Goal: Transaction & Acquisition: Purchase product/service

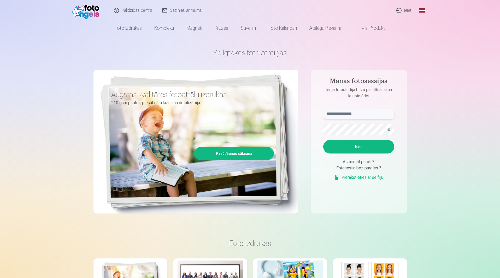
click at [333, 113] on input "text" at bounding box center [358, 114] width 71 height 10
type input "**********"
click at [323, 140] on button "Ieiet" at bounding box center [358, 147] width 71 height 14
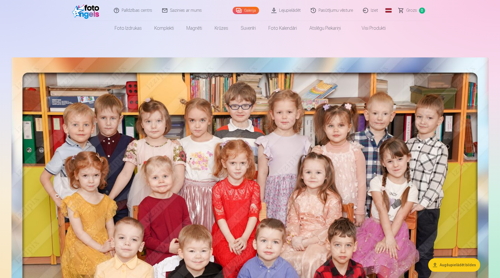
click at [454, 268] on button "Augšupielādēt bildes" at bounding box center [454, 265] width 52 height 14
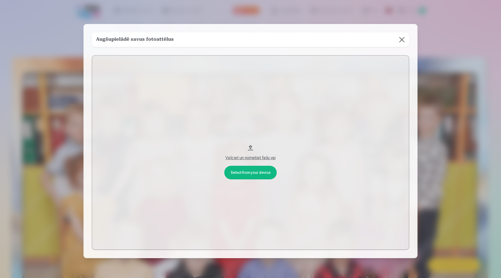
click at [402, 44] on button at bounding box center [402, 39] width 15 height 15
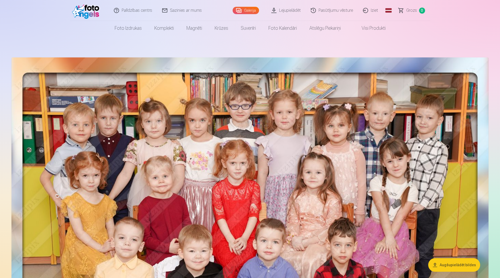
click at [384, 92] on img at bounding box center [249, 221] width 477 height 329
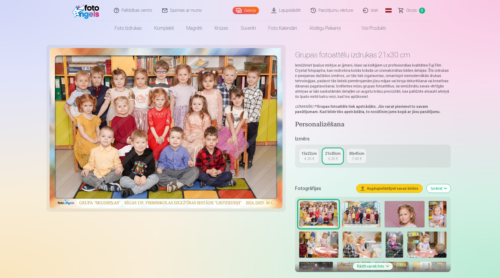
click at [307, 159] on div "4,30 €" at bounding box center [309, 158] width 10 height 5
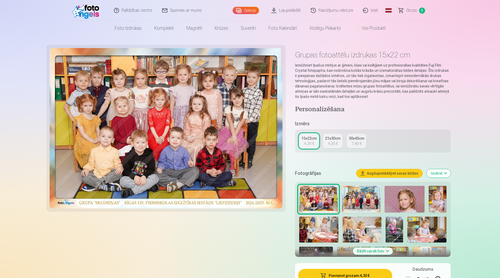
click at [284, 12] on link "Lejupielādēt" at bounding box center [286, 10] width 39 height 21
click at [249, 12] on link "Galerija" at bounding box center [246, 10] width 26 height 7
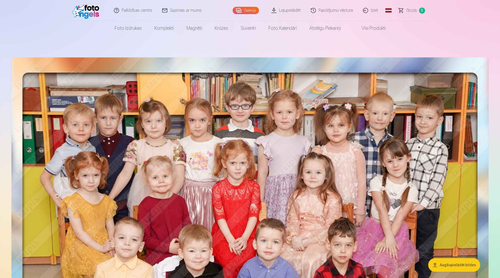
click at [405, 113] on img at bounding box center [249, 221] width 477 height 329
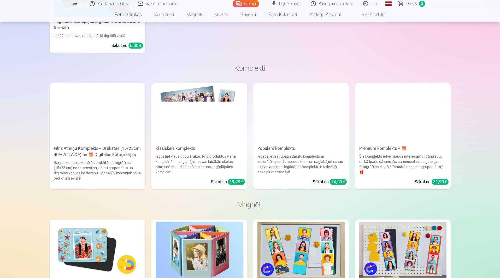
scroll to position [551, 0]
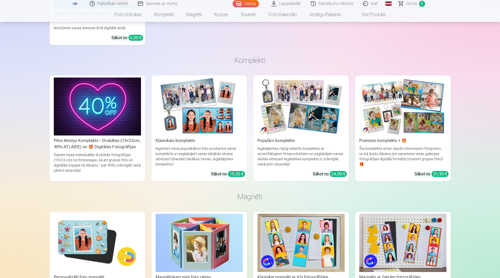
click at [124, 159] on div "Saņem visas individuālās drukātās fotogrāfijas (15×23 cm) no fotosesijas, kā ar…" at bounding box center [97, 165] width 91 height 27
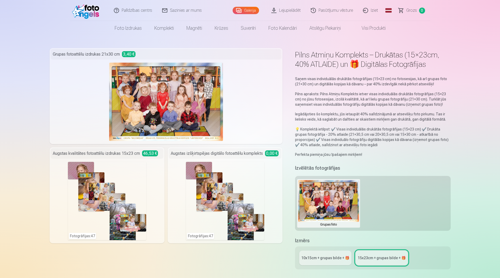
click at [194, 163] on div "Fotogrāfijas : 47" at bounding box center [225, 201] width 78 height 78
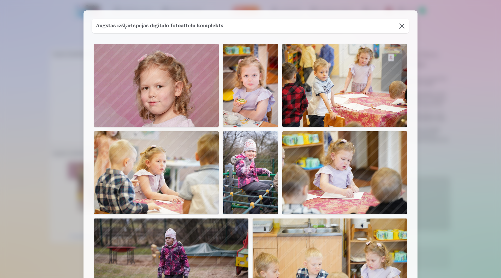
click at [342, 68] on img at bounding box center [345, 85] width 125 height 83
click at [262, 93] on img at bounding box center [250, 85] width 55 height 83
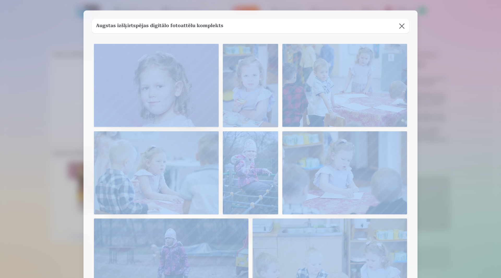
drag, startPoint x: 420, startPoint y: 162, endPoint x: 368, endPoint y: 246, distance: 98.7
click at [476, 224] on div at bounding box center [250, 139] width 501 height 278
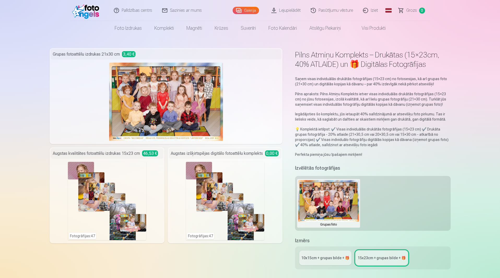
click at [330, 265] on div "10x15сm + grupas bilde + 🎁 15x23сm + grupas bilde + 🎁" at bounding box center [372, 258] width 155 height 23
click at [344, 255] on link "10x15сm + grupas bilde + 🎁" at bounding box center [325, 258] width 52 height 15
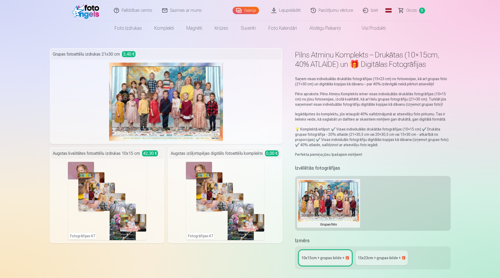
click at [372, 261] on link "15x23сm + grupas bilde + 🎁" at bounding box center [382, 258] width 52 height 15
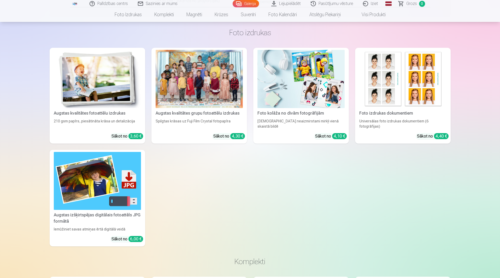
scroll to position [397, 0]
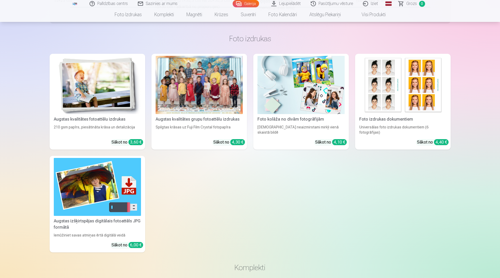
click at [123, 195] on img at bounding box center [97, 187] width 87 height 58
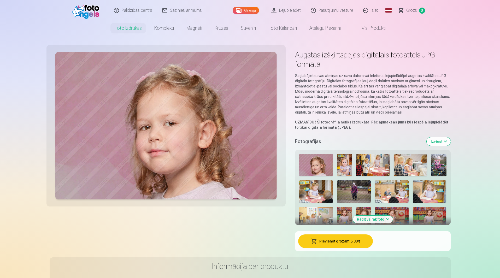
click at [369, 220] on button "Rādīt vairāk foto" at bounding box center [373, 219] width 40 height 7
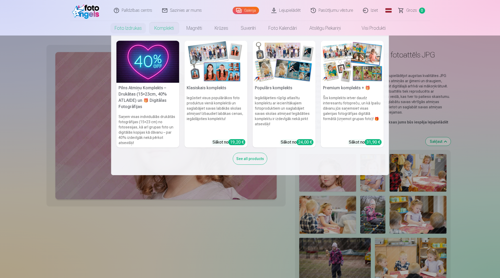
click at [164, 31] on link "Komplekti" at bounding box center [164, 28] width 32 height 15
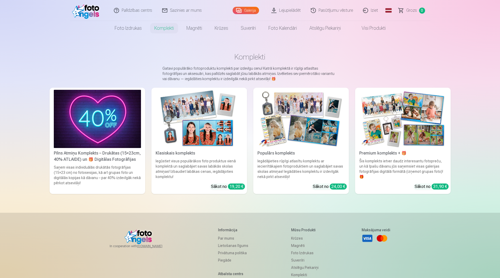
click at [372, 118] on img at bounding box center [402, 119] width 87 height 58
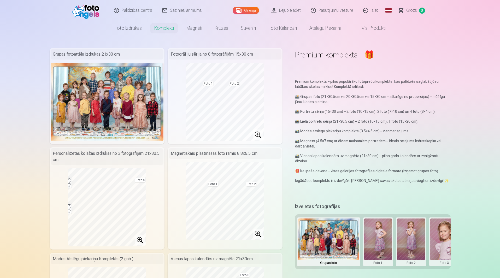
click at [388, 250] on button at bounding box center [378, 242] width 28 height 46
click at [487, 176] on div at bounding box center [250, 139] width 500 height 278
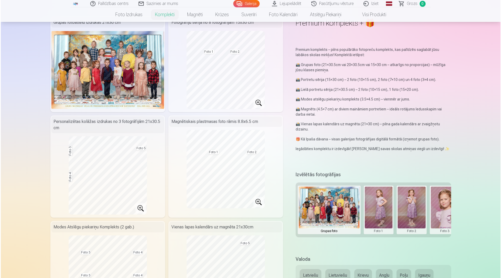
scroll to position [30, 0]
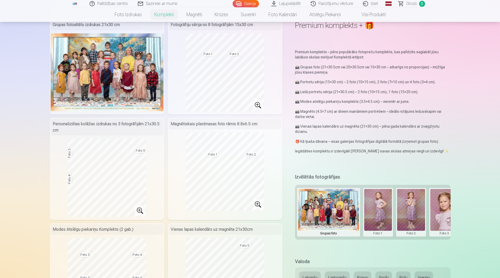
click at [372, 201] on button at bounding box center [378, 212] width 28 height 46
click at [204, 91] on div at bounding box center [250, 139] width 500 height 278
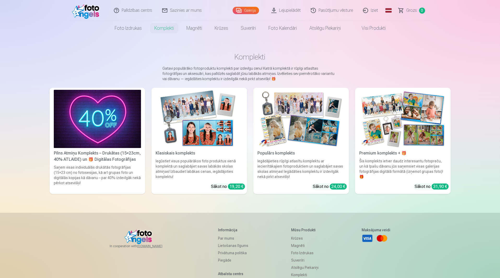
click at [95, 120] on img at bounding box center [97, 119] width 87 height 58
click at [252, 9] on link "Galerija" at bounding box center [246, 10] width 26 height 7
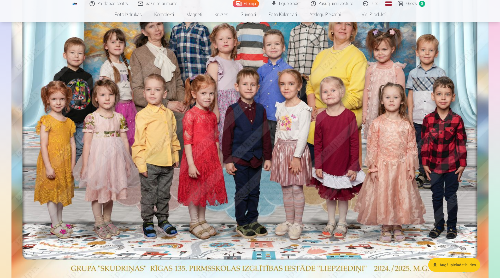
scroll to position [418, 0]
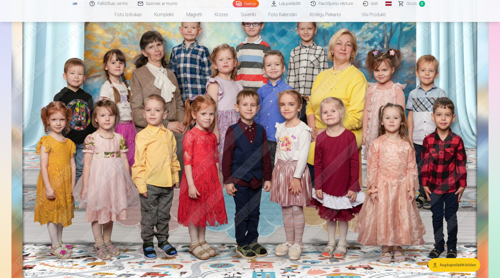
click at [310, 141] on img at bounding box center [249, 136] width 477 height 329
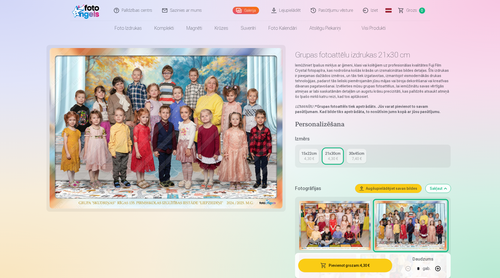
click at [309, 161] on div "4,30 €" at bounding box center [309, 158] width 10 height 5
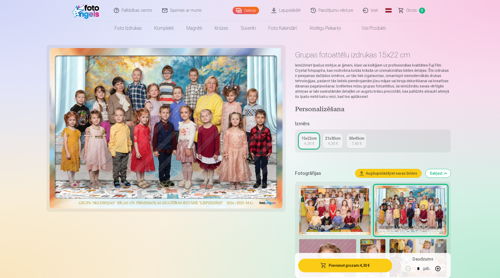
click at [334, 144] on div "4,30 €" at bounding box center [333, 143] width 10 height 5
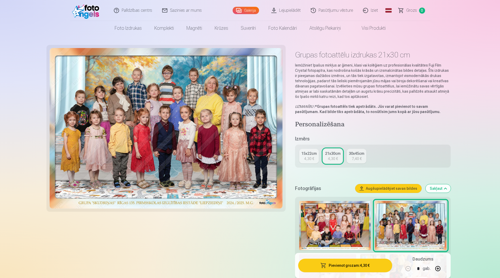
click at [343, 265] on button "Pievienot grozam : 4,30 €" at bounding box center [345, 266] width 94 height 14
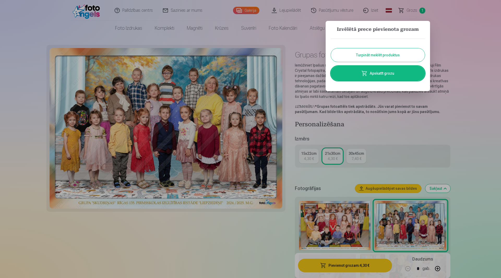
click at [352, 54] on button "Turpināt meklēt produktus" at bounding box center [378, 55] width 94 height 14
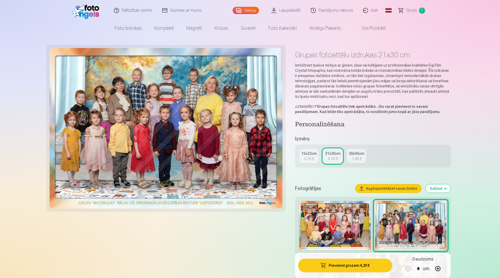
click at [247, 8] on link "Galerija" at bounding box center [246, 10] width 26 height 7
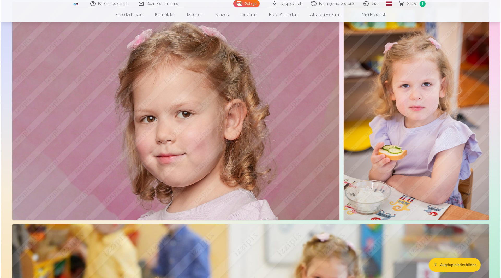
scroll to position [721, 0]
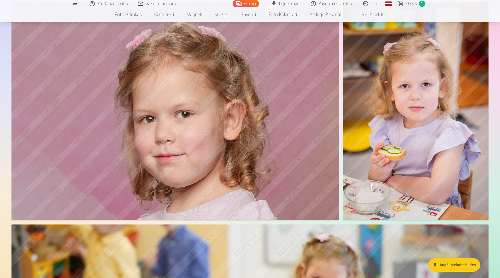
click at [157, 140] on img at bounding box center [174, 111] width 327 height 218
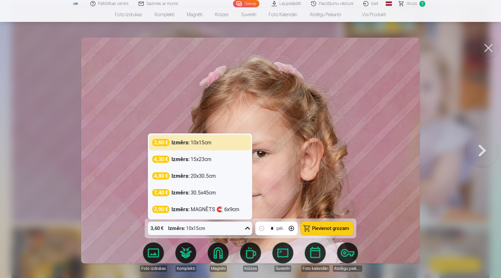
click at [208, 230] on div "3,60 € Izmērs : 10x15cm" at bounding box center [195, 229] width 95 height 14
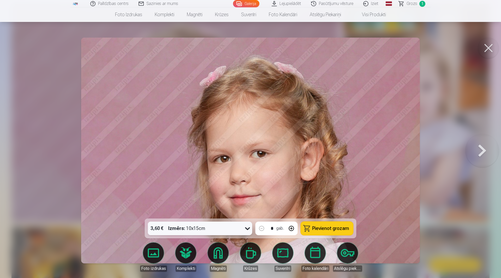
click at [208, 230] on div "3,60 € Izmērs : 10x15cm" at bounding box center [195, 229] width 95 height 14
click at [332, 230] on button "Pievienot grozam" at bounding box center [327, 229] width 52 height 14
click at [489, 156] on button at bounding box center [482, 151] width 33 height 126
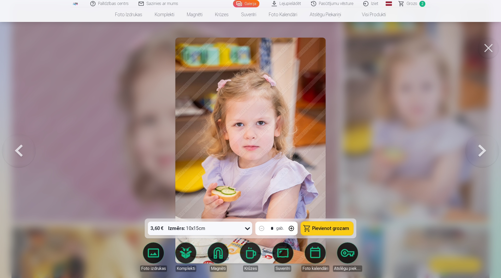
click at [489, 156] on button at bounding box center [482, 151] width 33 height 126
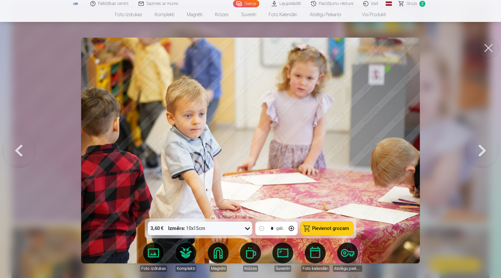
click at [489, 156] on button at bounding box center [482, 151] width 33 height 126
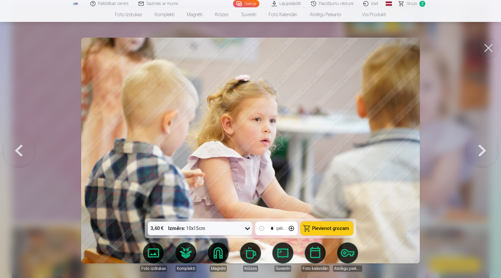
click at [481, 151] on button at bounding box center [482, 151] width 33 height 126
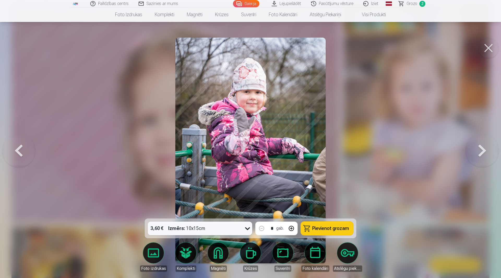
click at [481, 151] on button at bounding box center [482, 151] width 33 height 126
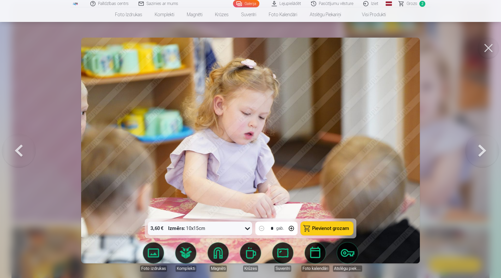
click at [481, 151] on button at bounding box center [482, 151] width 33 height 126
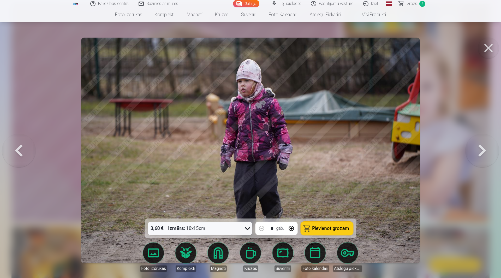
click at [19, 157] on button at bounding box center [18, 151] width 33 height 126
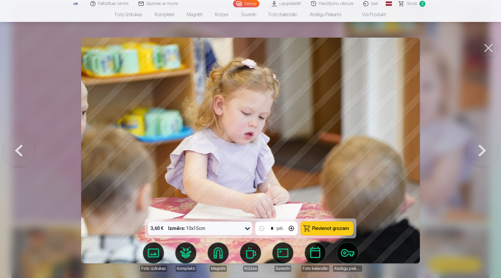
click at [19, 157] on button at bounding box center [18, 151] width 33 height 126
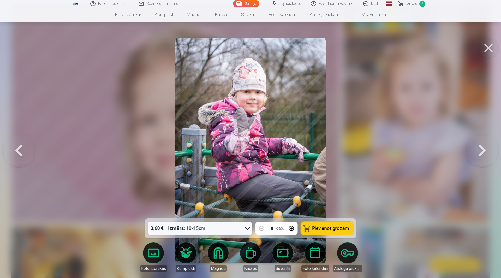
click at [480, 147] on button at bounding box center [482, 151] width 33 height 126
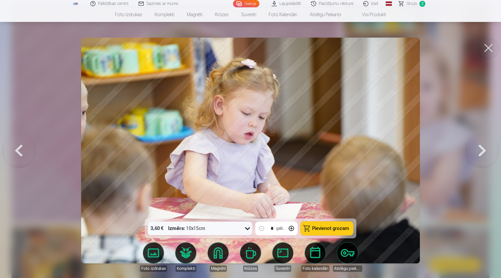
click at [480, 147] on button at bounding box center [482, 151] width 33 height 126
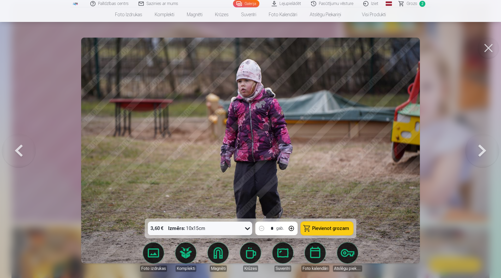
click at [480, 147] on button at bounding box center [482, 151] width 33 height 126
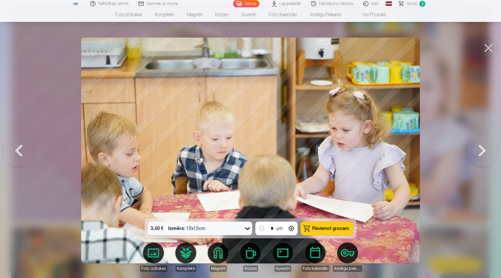
click at [480, 147] on button at bounding box center [482, 151] width 33 height 126
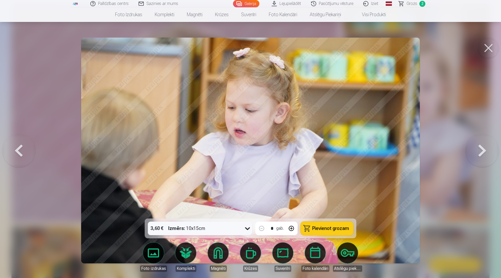
click at [480, 147] on button at bounding box center [482, 151] width 33 height 126
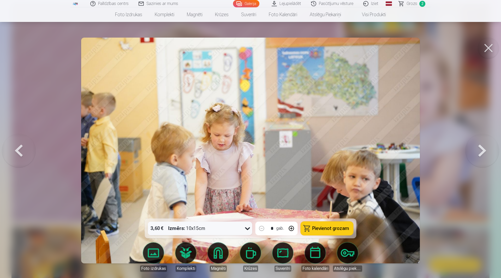
click at [480, 147] on button at bounding box center [482, 151] width 33 height 126
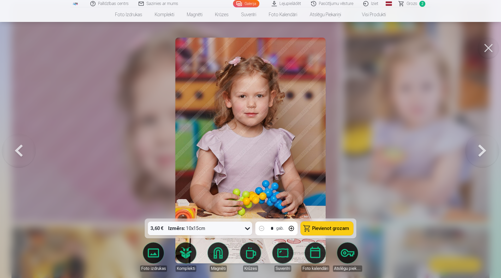
click at [480, 147] on button at bounding box center [482, 151] width 33 height 126
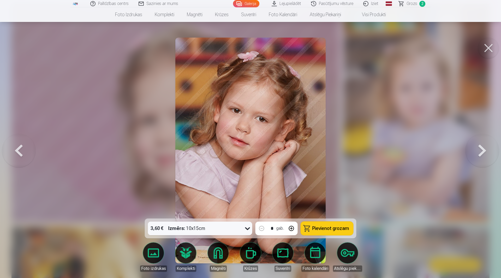
click at [487, 148] on button at bounding box center [482, 151] width 33 height 126
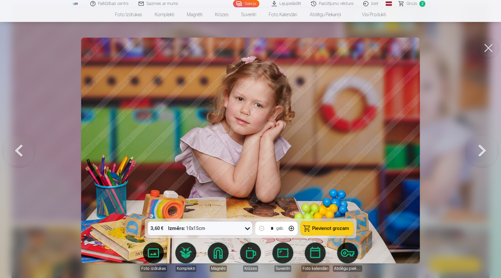
click at [487, 148] on button at bounding box center [482, 151] width 33 height 126
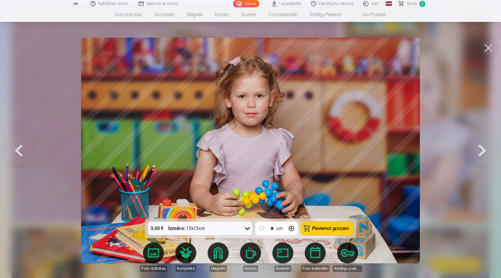
click at [487, 148] on button at bounding box center [482, 151] width 33 height 126
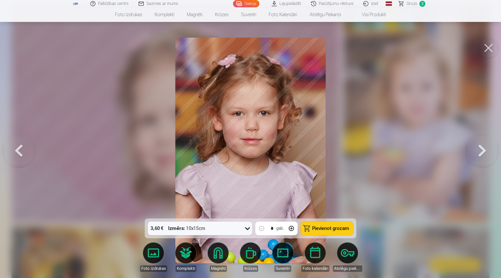
click at [487, 148] on button at bounding box center [482, 151] width 33 height 126
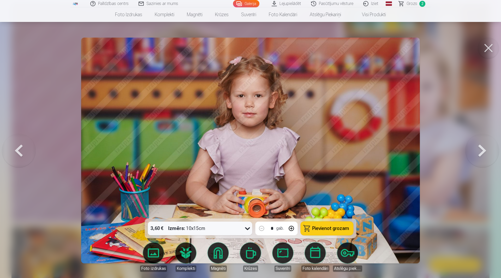
click at [487, 148] on button at bounding box center [482, 151] width 33 height 126
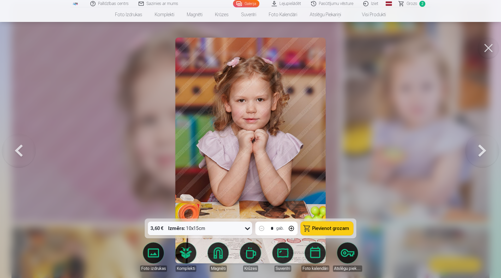
click at [487, 148] on button at bounding box center [482, 151] width 33 height 126
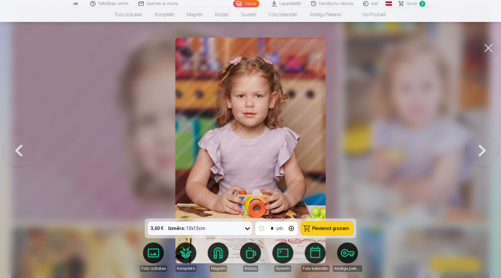
click at [487, 148] on button at bounding box center [482, 151] width 33 height 126
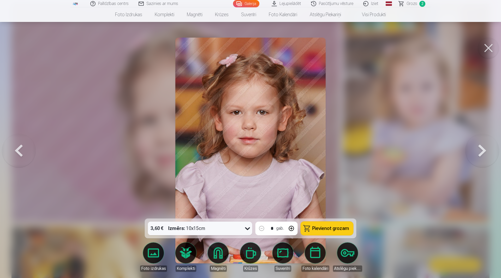
click at [487, 148] on button at bounding box center [482, 151] width 33 height 126
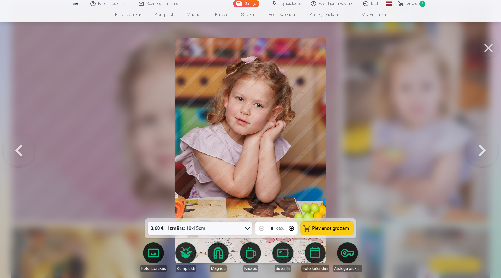
click at [487, 148] on button at bounding box center [482, 151] width 33 height 126
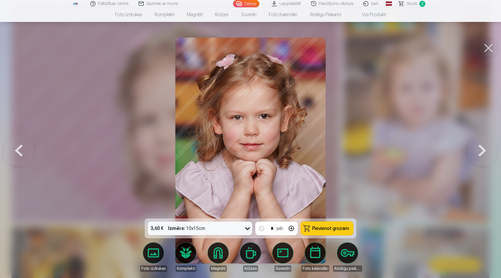
click at [322, 235] on div "3,60 € Izmērs : 10x15cm * gab. Pievienot grozam" at bounding box center [251, 229] width 212 height 20
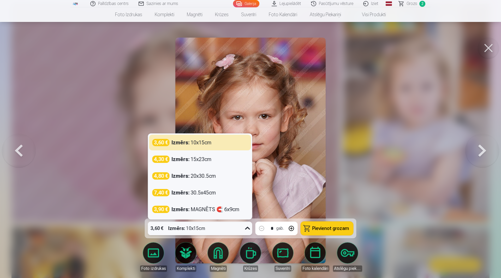
click at [220, 233] on div "3,60 € Izmērs : 10x15cm" at bounding box center [195, 229] width 95 height 14
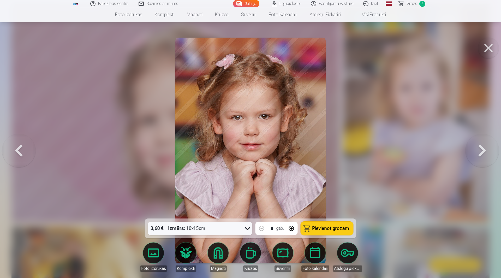
click at [398, 205] on div at bounding box center [250, 139] width 501 height 278
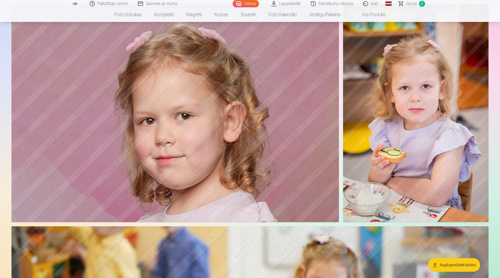
click at [278, 145] on img at bounding box center [174, 113] width 327 height 218
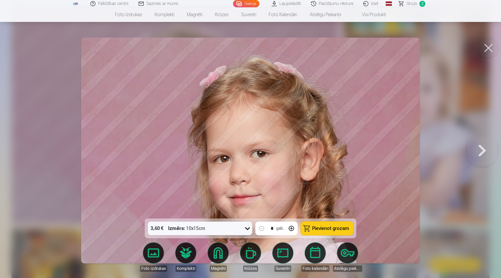
click at [470, 153] on button at bounding box center [482, 151] width 33 height 126
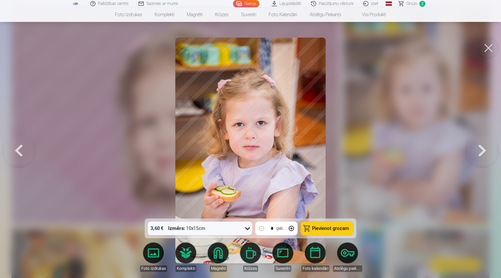
click at [470, 153] on button at bounding box center [482, 151] width 33 height 126
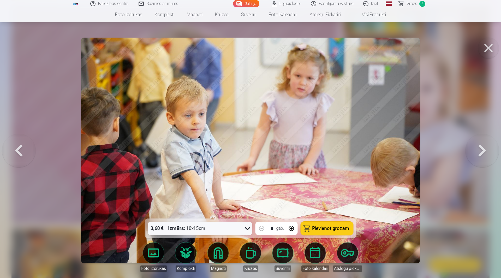
click at [470, 153] on button at bounding box center [482, 151] width 33 height 126
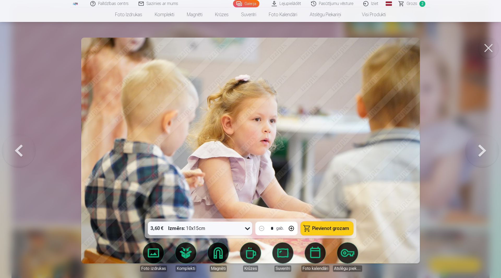
click at [470, 153] on button at bounding box center [482, 151] width 33 height 126
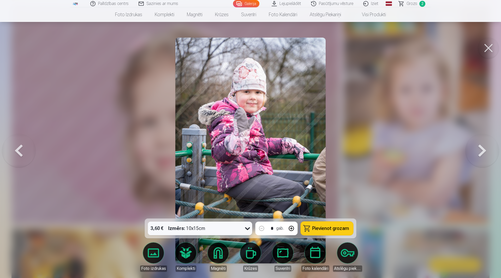
click at [319, 229] on button "Pievienot grozam" at bounding box center [327, 229] width 52 height 14
click at [482, 148] on button at bounding box center [482, 151] width 33 height 126
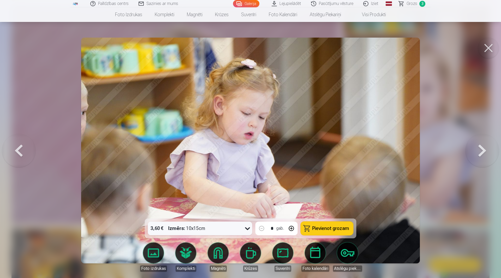
click at [482, 148] on button at bounding box center [482, 151] width 33 height 126
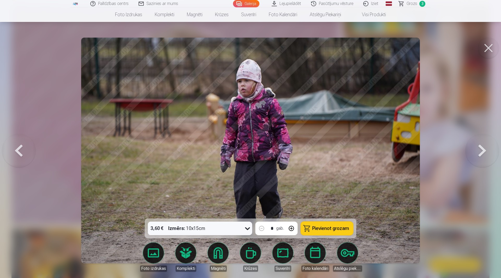
click at [482, 148] on button at bounding box center [482, 151] width 33 height 126
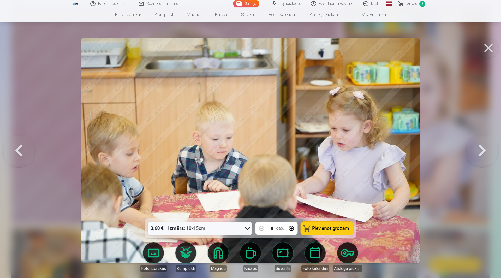
click at [482, 148] on button at bounding box center [482, 151] width 33 height 126
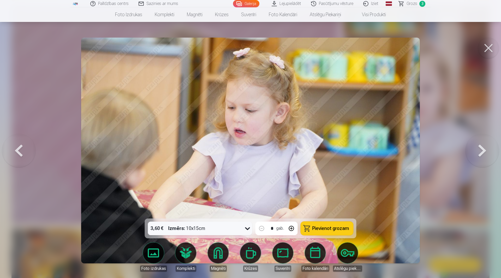
click at [482, 148] on button at bounding box center [482, 151] width 33 height 126
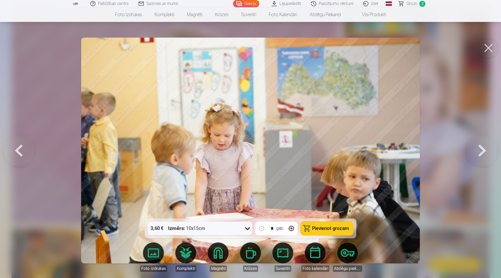
click at [482, 148] on button at bounding box center [482, 151] width 33 height 126
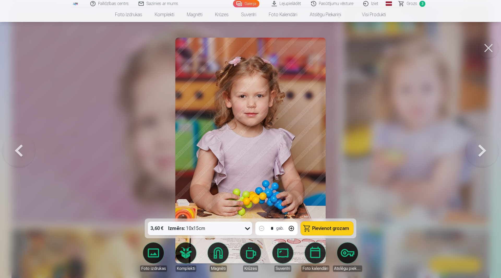
click at [482, 148] on button at bounding box center [482, 151] width 33 height 126
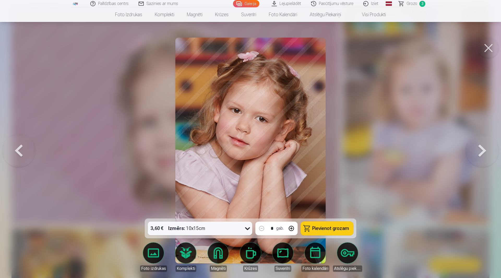
click at [482, 148] on button at bounding box center [482, 151] width 33 height 126
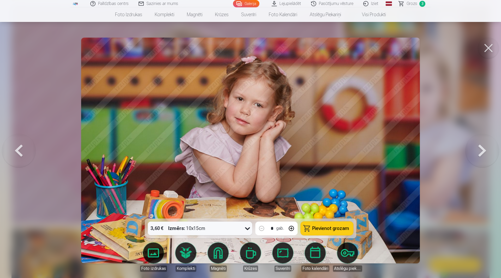
click at [482, 148] on button at bounding box center [482, 151] width 33 height 126
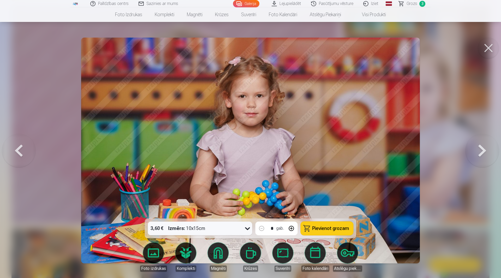
click at [482, 148] on button at bounding box center [482, 151] width 33 height 126
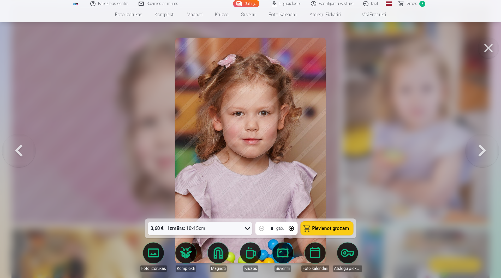
click at [482, 148] on button at bounding box center [482, 151] width 33 height 126
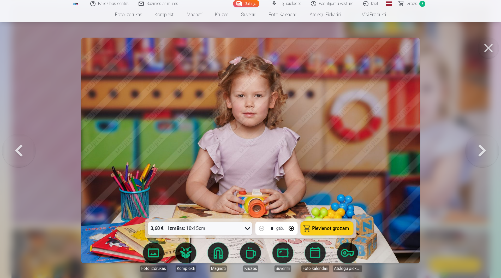
click at [482, 148] on button at bounding box center [482, 151] width 33 height 126
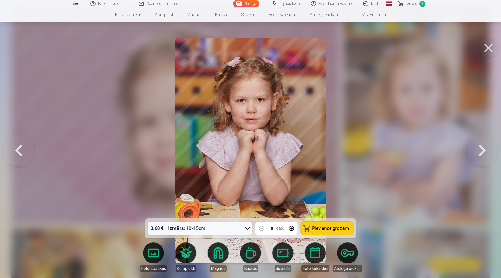
click at [473, 155] on button at bounding box center [482, 151] width 33 height 126
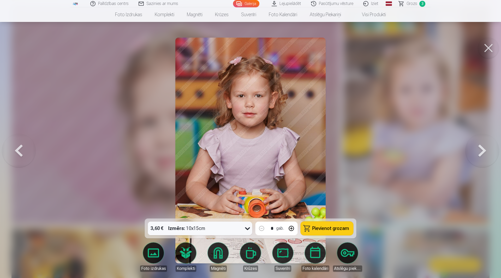
click at [473, 155] on button at bounding box center [482, 151] width 33 height 126
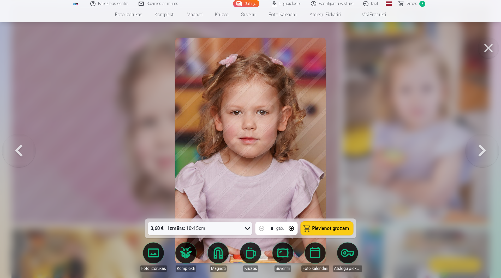
click at [473, 155] on button at bounding box center [482, 151] width 33 height 126
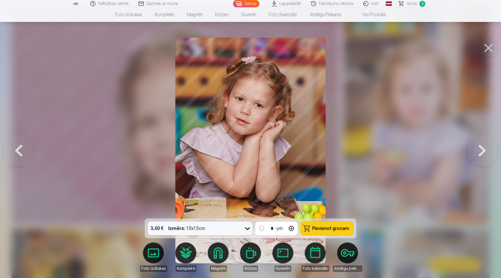
click at [473, 155] on button at bounding box center [482, 151] width 33 height 126
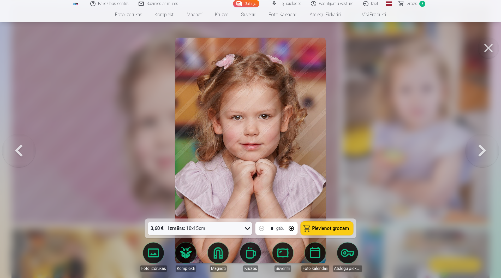
click at [473, 155] on button at bounding box center [482, 151] width 33 height 126
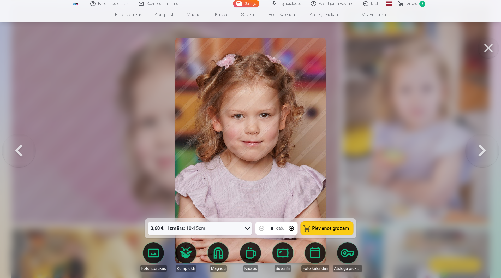
click at [473, 155] on button at bounding box center [482, 151] width 33 height 126
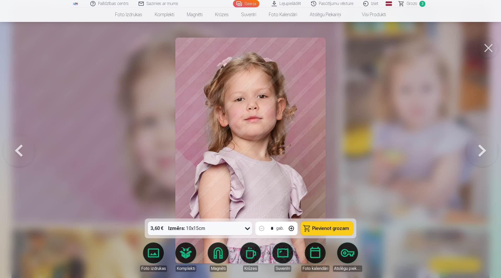
click at [473, 155] on button at bounding box center [482, 151] width 33 height 126
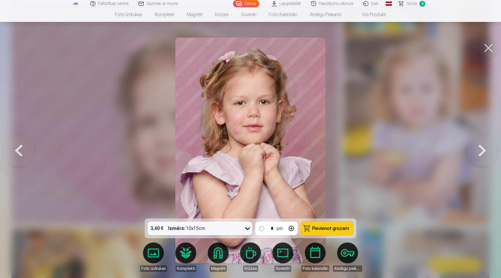
click at [473, 155] on button at bounding box center [482, 151] width 33 height 126
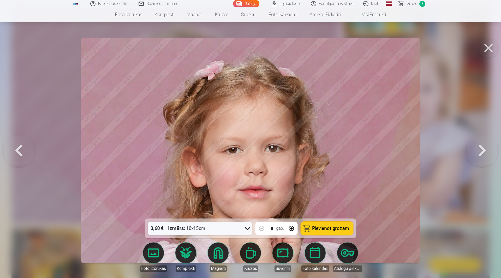
click at [473, 155] on button at bounding box center [482, 151] width 33 height 126
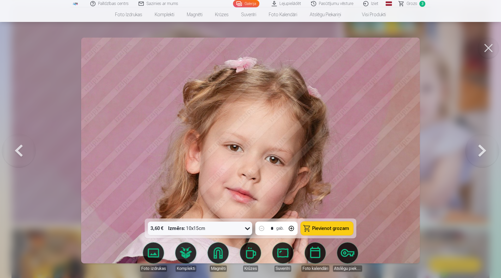
click at [473, 155] on button at bounding box center [482, 151] width 33 height 126
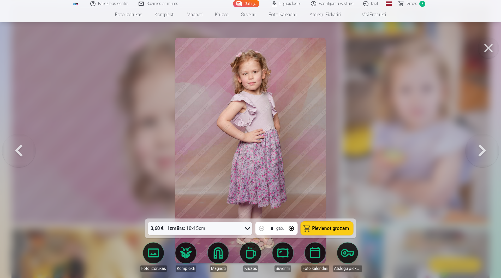
click at [14, 146] on button at bounding box center [18, 151] width 33 height 126
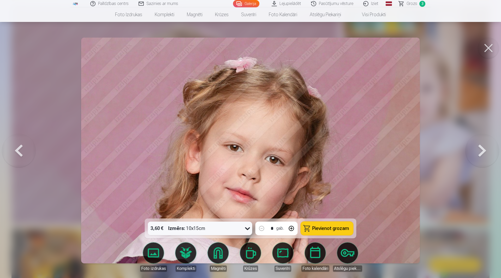
click at [335, 222] on div "3,60 € Izmērs : 10x15cm * gab. Pievienot grozam" at bounding box center [251, 229] width 212 height 20
click at [326, 235] on div "3,60 € Izmērs : 10x15cm * gab. Pievienot grozam" at bounding box center [251, 229] width 212 height 20
click at [312, 226] on button "Pievienot grozam" at bounding box center [327, 229] width 52 height 14
click at [487, 154] on button at bounding box center [482, 151] width 33 height 126
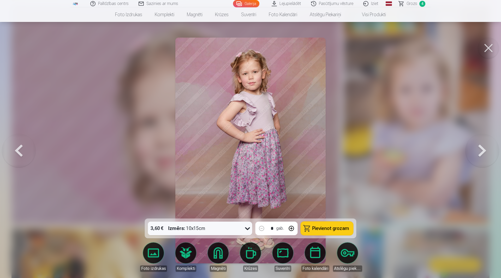
click at [487, 154] on button at bounding box center [482, 151] width 33 height 126
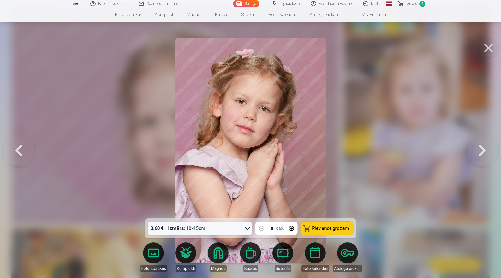
click at [487, 154] on button at bounding box center [482, 151] width 33 height 126
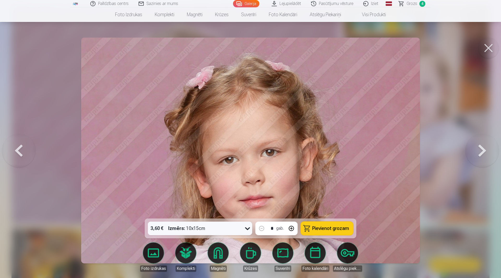
drag, startPoint x: 213, startPoint y: 220, endPoint x: 238, endPoint y: 192, distance: 37.2
click at [238, 192] on div "3,60 € Izmērs : 10x15cm * gab. Pievienot grozam Foto izdrukas Komplekti Magnēti…" at bounding box center [250, 151] width 497 height 226
click at [486, 153] on button at bounding box center [482, 151] width 33 height 126
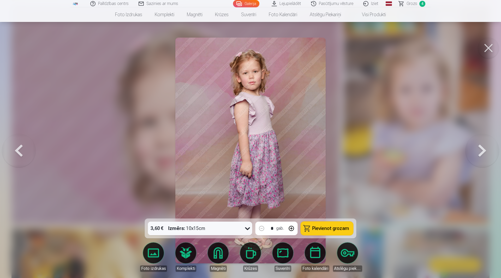
click at [486, 153] on button at bounding box center [482, 151] width 33 height 126
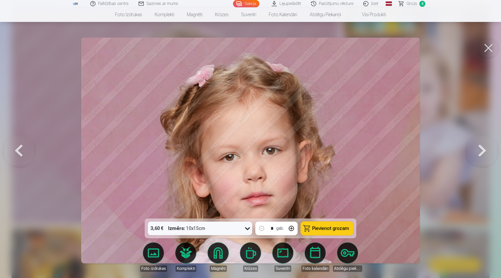
click at [486, 153] on button at bounding box center [482, 151] width 33 height 126
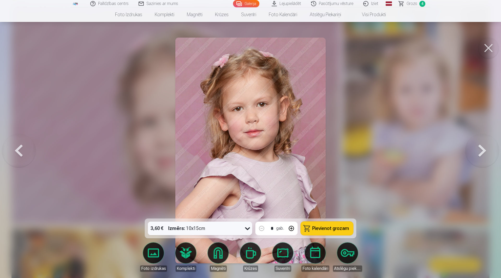
click at [340, 231] on button "Pievienot grozam" at bounding box center [327, 229] width 52 height 14
click at [485, 148] on button at bounding box center [482, 151] width 33 height 126
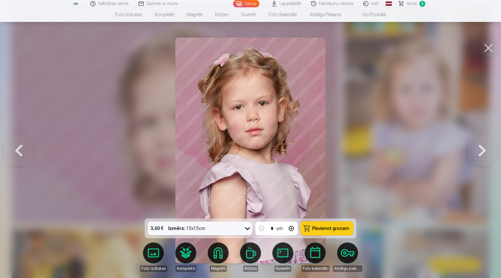
click at [485, 148] on button at bounding box center [482, 151] width 33 height 126
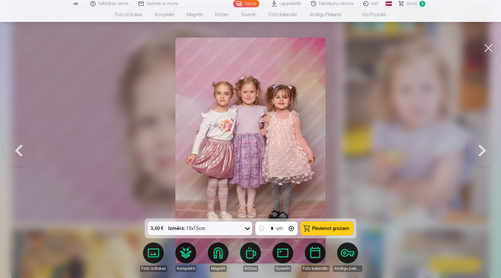
click at [476, 153] on button at bounding box center [482, 151] width 33 height 126
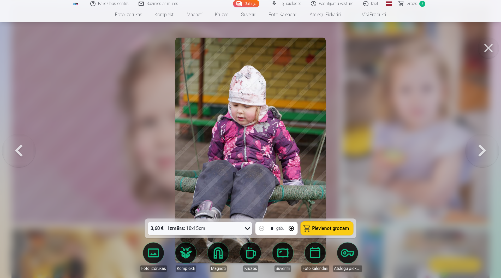
click at [21, 156] on button at bounding box center [18, 151] width 33 height 126
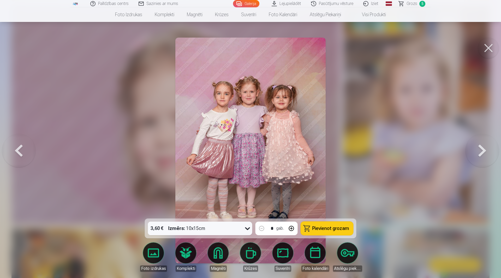
click at [320, 231] on button "Pievienot grozam" at bounding box center [327, 229] width 52 height 14
click at [482, 149] on button at bounding box center [482, 151] width 33 height 126
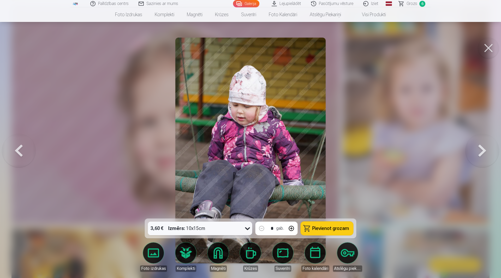
click at [482, 149] on button at bounding box center [482, 151] width 33 height 126
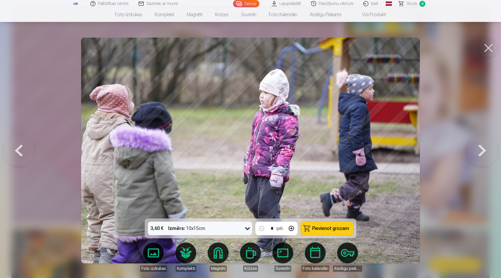
click at [482, 149] on button at bounding box center [482, 151] width 33 height 126
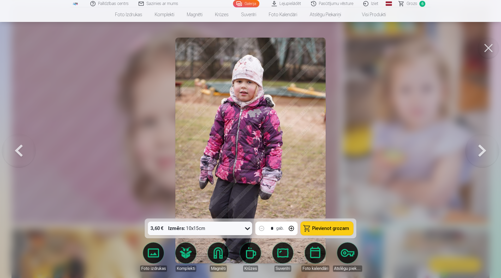
click at [482, 149] on button at bounding box center [482, 151] width 33 height 126
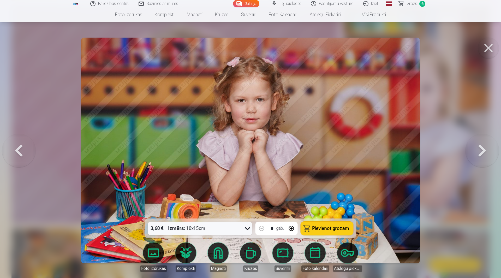
click at [482, 149] on button at bounding box center [482, 151] width 33 height 126
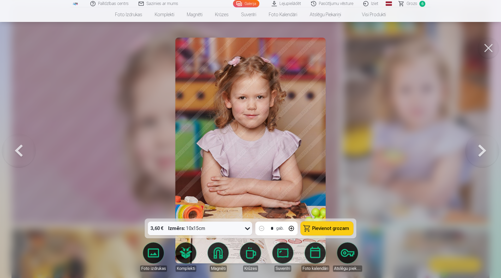
click at [482, 149] on button at bounding box center [482, 151] width 33 height 126
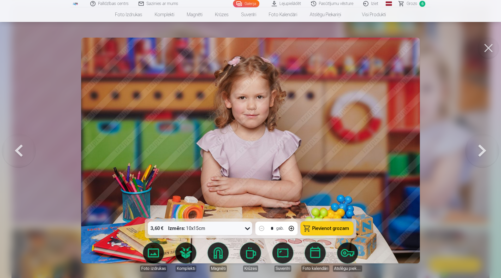
click at [29, 161] on button at bounding box center [18, 151] width 33 height 126
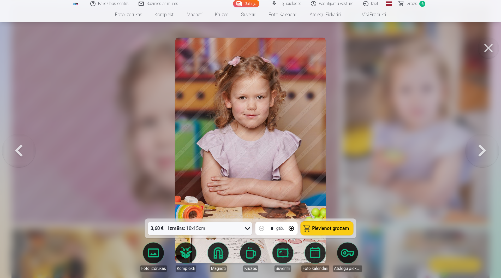
click at [326, 232] on button "Pievienot grozam" at bounding box center [327, 229] width 52 height 14
click at [482, 155] on button at bounding box center [482, 151] width 33 height 126
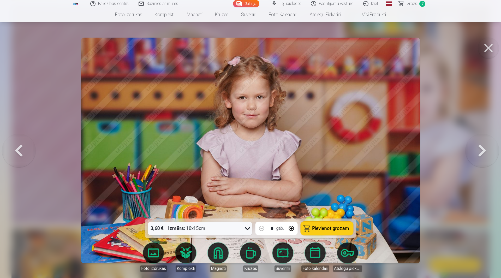
click at [482, 155] on button at bounding box center [482, 151] width 33 height 126
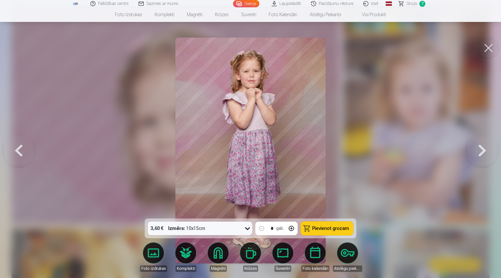
click at [482, 155] on button at bounding box center [482, 151] width 33 height 126
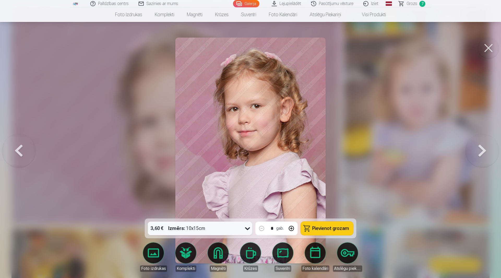
click at [482, 155] on button at bounding box center [482, 151] width 33 height 126
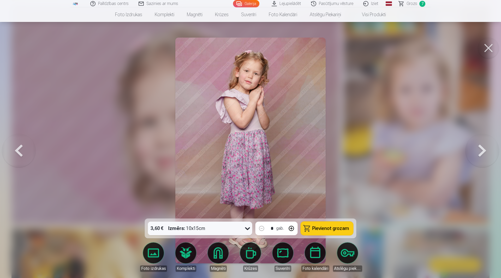
click at [482, 155] on button at bounding box center [482, 151] width 33 height 126
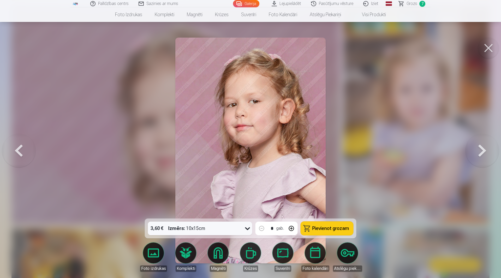
click at [482, 155] on button at bounding box center [482, 151] width 33 height 126
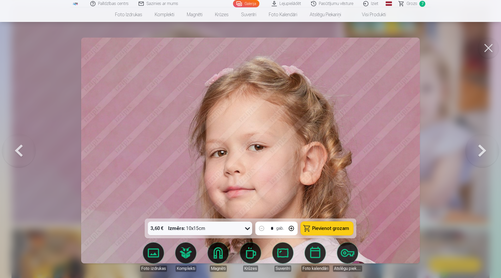
click at [482, 155] on button at bounding box center [482, 151] width 33 height 126
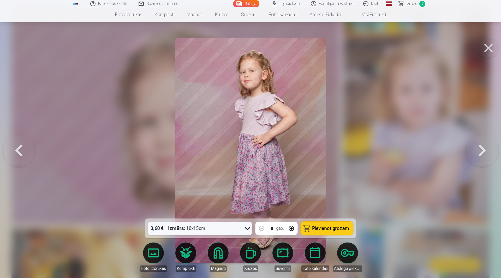
click at [482, 155] on button at bounding box center [482, 151] width 33 height 126
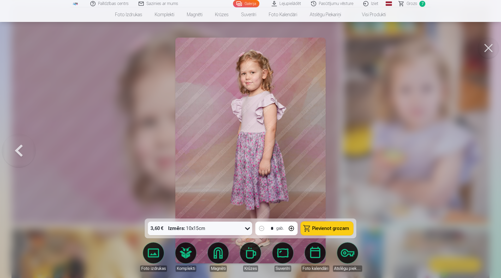
click at [482, 155] on div at bounding box center [250, 139] width 501 height 278
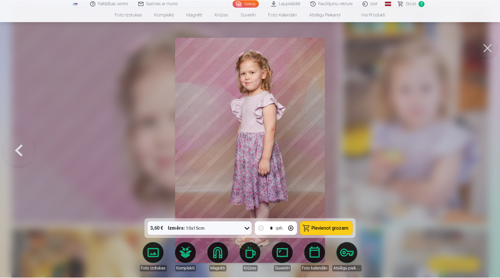
scroll to position [718, 0]
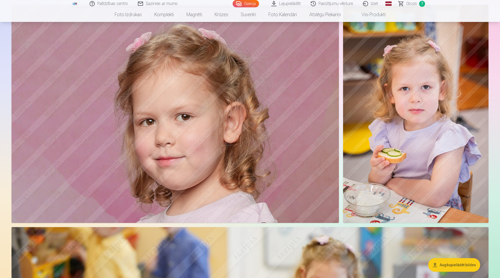
click at [299, 145] on img at bounding box center [174, 114] width 327 height 218
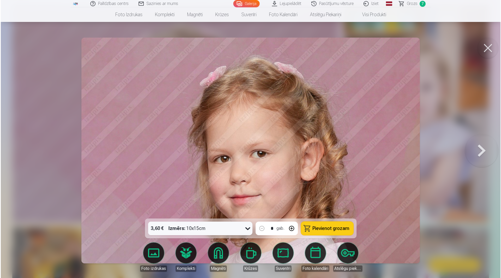
scroll to position [719, 0]
click at [492, 155] on button at bounding box center [482, 151] width 33 height 126
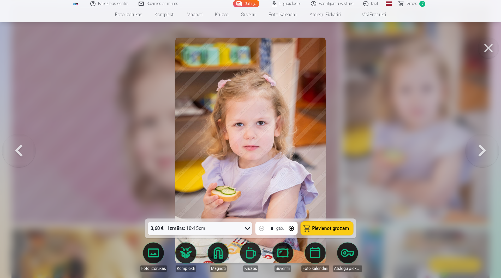
click at [321, 230] on button "Pievienot grozam" at bounding box center [327, 229] width 52 height 14
click at [483, 150] on button at bounding box center [482, 151] width 33 height 126
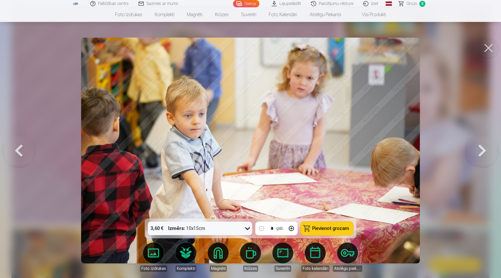
click at [483, 150] on button at bounding box center [482, 151] width 33 height 126
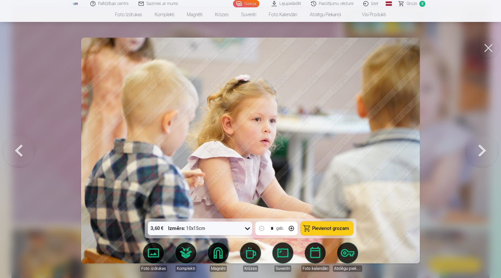
click at [483, 150] on button at bounding box center [482, 151] width 33 height 126
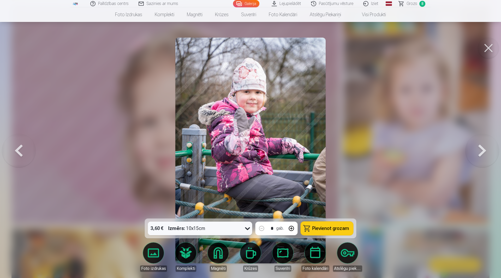
click at [15, 164] on button at bounding box center [18, 151] width 33 height 126
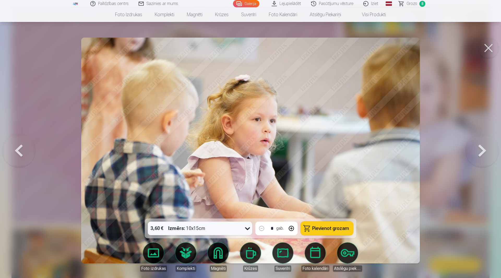
click at [15, 164] on button at bounding box center [18, 151] width 33 height 126
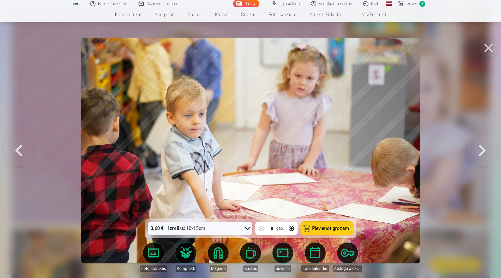
click at [15, 164] on button at bounding box center [18, 151] width 33 height 126
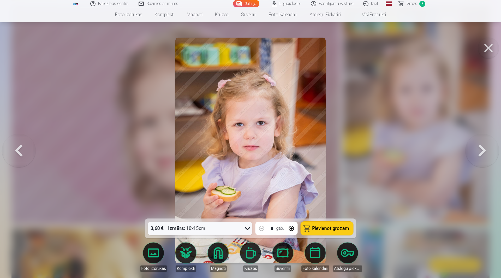
click at [490, 157] on button at bounding box center [482, 151] width 33 height 126
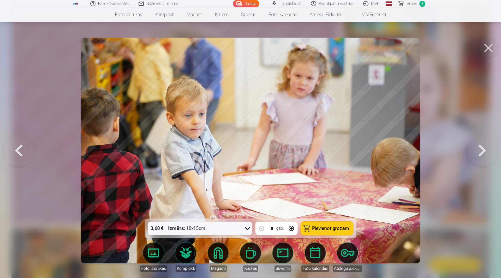
click at [490, 157] on button at bounding box center [482, 151] width 33 height 126
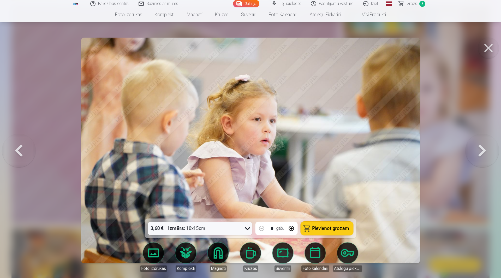
click at [490, 157] on button at bounding box center [482, 151] width 33 height 126
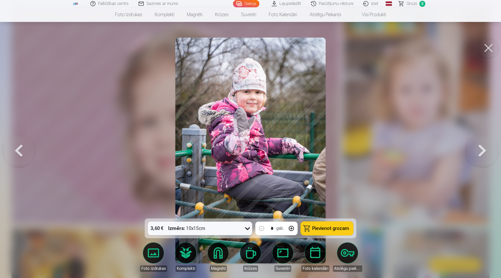
click at [490, 157] on button at bounding box center [482, 151] width 33 height 126
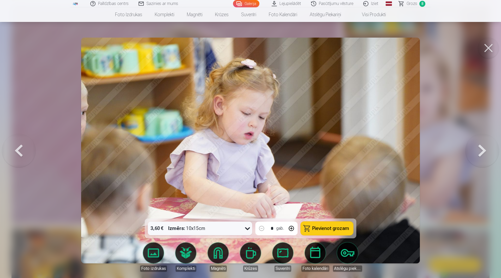
click at [490, 157] on button at bounding box center [482, 151] width 33 height 126
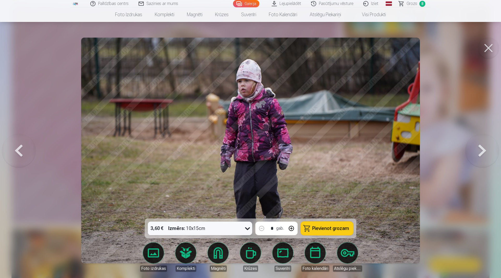
click at [490, 157] on button at bounding box center [482, 151] width 33 height 126
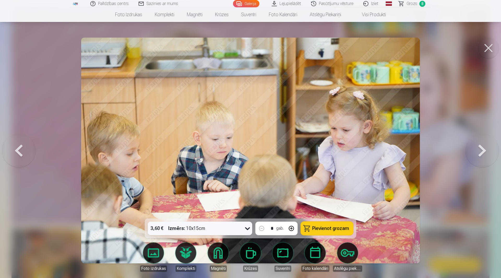
click at [490, 157] on button at bounding box center [482, 151] width 33 height 126
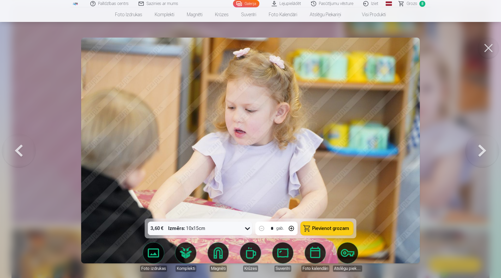
click at [490, 157] on button at bounding box center [482, 151] width 33 height 126
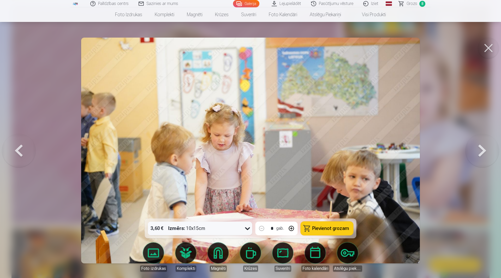
click at [490, 157] on button at bounding box center [482, 151] width 33 height 126
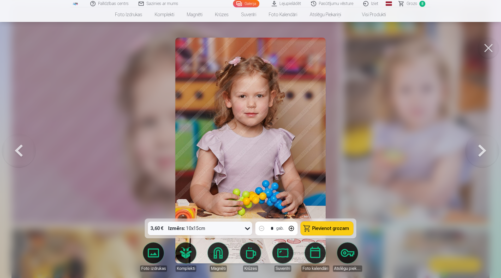
click at [490, 157] on button at bounding box center [482, 151] width 33 height 126
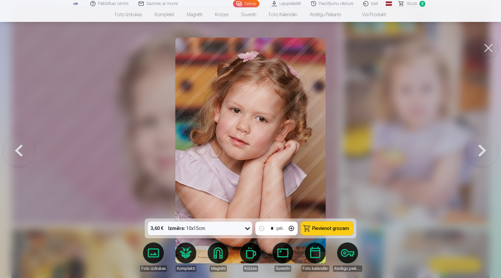
click at [490, 157] on button at bounding box center [482, 151] width 33 height 126
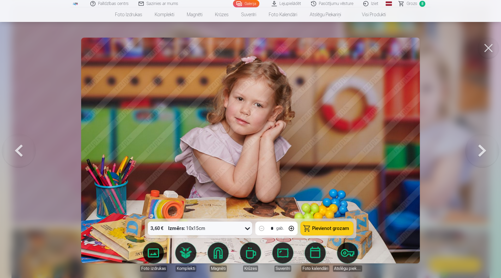
click at [490, 157] on button at bounding box center [482, 151] width 33 height 126
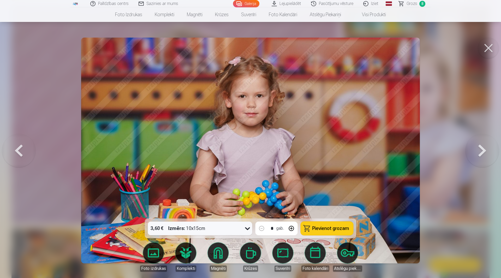
click at [490, 157] on button at bounding box center [482, 151] width 33 height 126
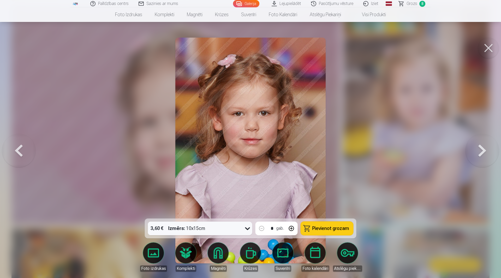
click at [490, 157] on button at bounding box center [482, 151] width 33 height 126
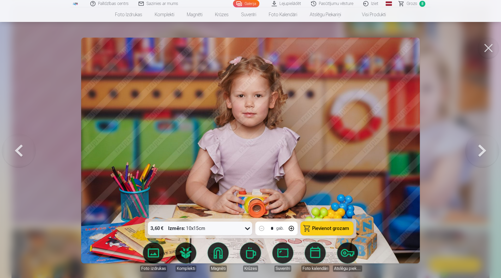
click at [490, 157] on button at bounding box center [482, 151] width 33 height 126
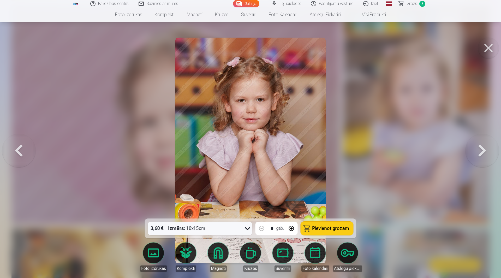
click at [490, 157] on button at bounding box center [482, 151] width 33 height 126
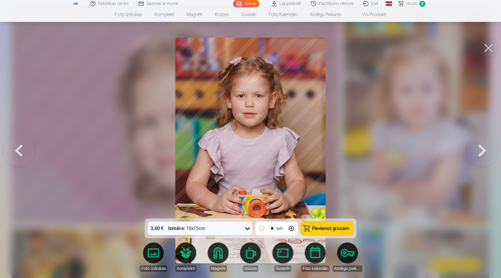
click at [490, 157] on button at bounding box center [482, 151] width 33 height 126
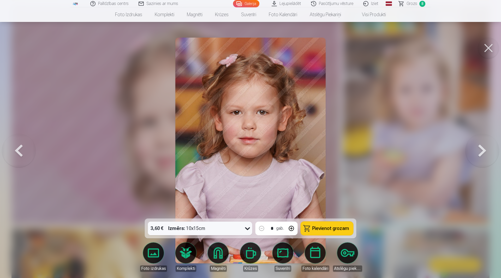
click at [490, 157] on button at bounding box center [482, 151] width 33 height 126
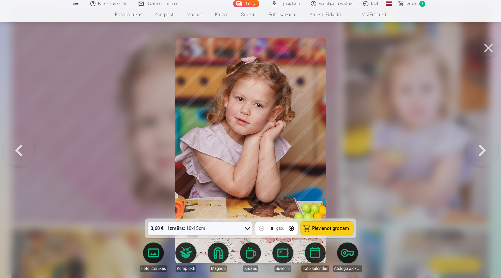
click at [490, 157] on button at bounding box center [482, 151] width 33 height 126
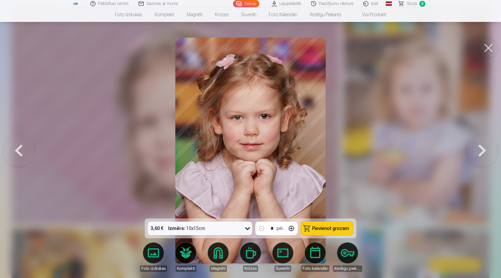
click at [490, 157] on button at bounding box center [482, 151] width 33 height 126
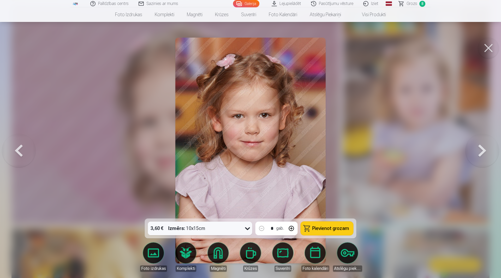
click at [490, 157] on button at bounding box center [482, 151] width 33 height 126
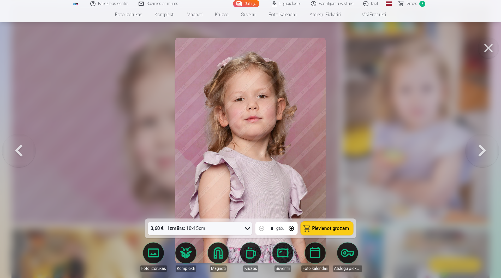
click at [490, 157] on button at bounding box center [482, 151] width 33 height 126
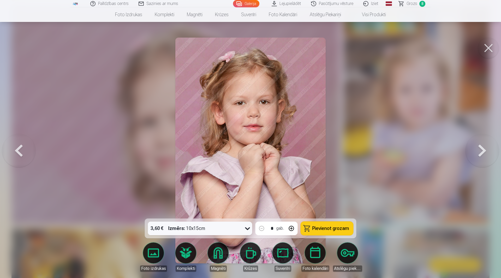
click at [490, 157] on button at bounding box center [482, 151] width 33 height 126
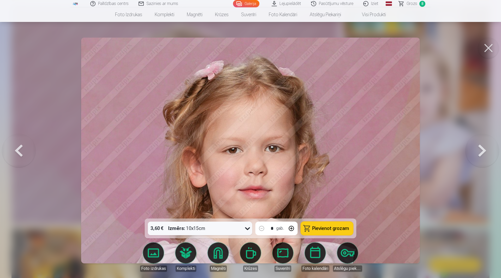
click at [490, 157] on button at bounding box center [482, 151] width 33 height 126
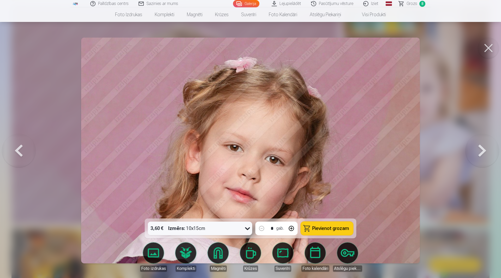
click at [490, 157] on button at bounding box center [482, 151] width 33 height 126
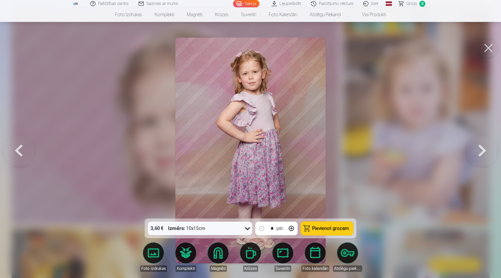
click at [19, 143] on button at bounding box center [18, 151] width 33 height 126
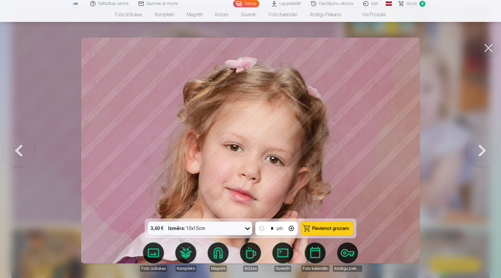
click at [16, 156] on button at bounding box center [18, 151] width 33 height 126
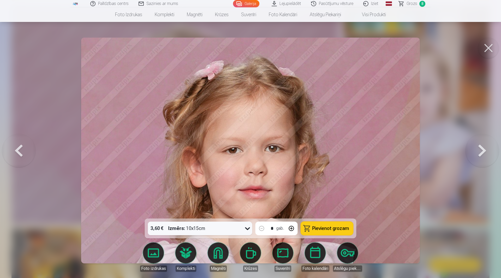
click at [16, 156] on button at bounding box center [18, 151] width 33 height 126
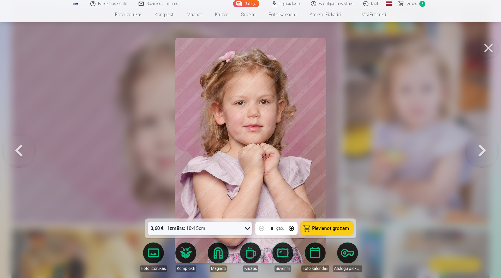
click at [485, 156] on button at bounding box center [482, 151] width 33 height 126
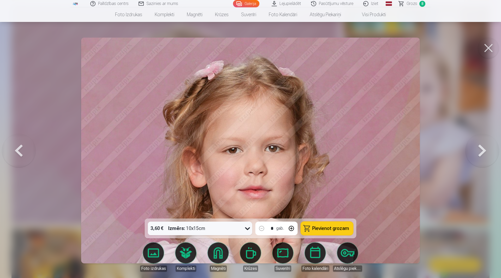
click at [485, 156] on button at bounding box center [482, 151] width 33 height 126
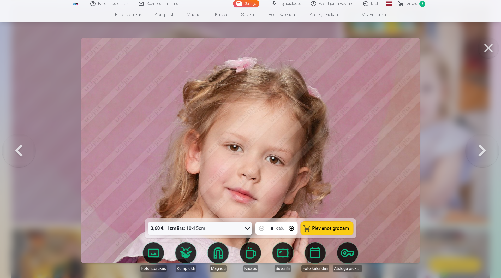
click at [485, 156] on button at bounding box center [482, 151] width 33 height 126
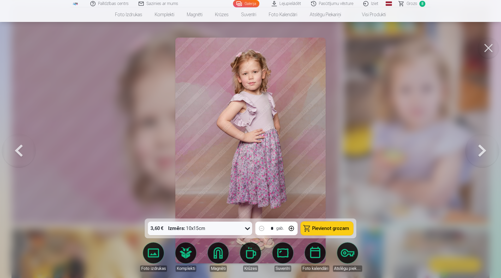
click at [321, 228] on button "Pievienot grozam" at bounding box center [327, 229] width 52 height 14
click at [477, 156] on button at bounding box center [482, 151] width 33 height 126
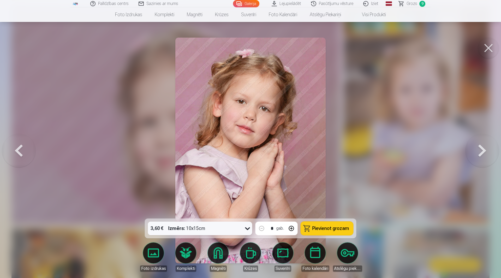
click at [477, 156] on button at bounding box center [482, 151] width 33 height 126
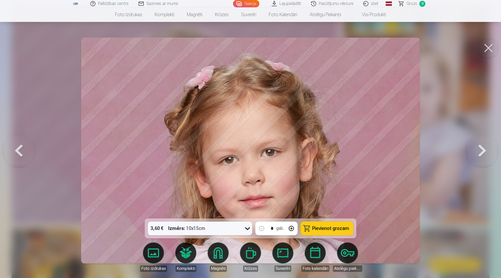
click at [477, 156] on button at bounding box center [482, 151] width 33 height 126
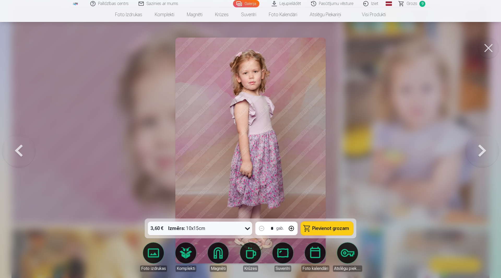
click at [477, 156] on button at bounding box center [482, 151] width 33 height 126
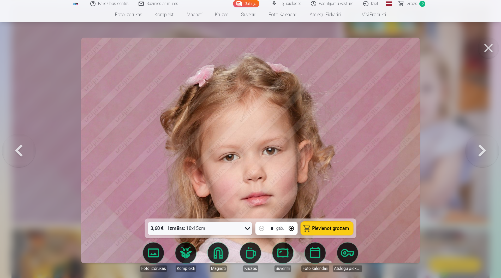
click at [477, 156] on button at bounding box center [482, 151] width 33 height 126
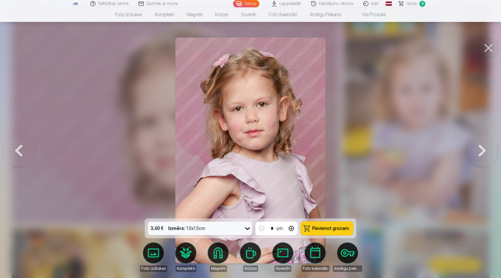
click at [477, 156] on button at bounding box center [482, 151] width 33 height 126
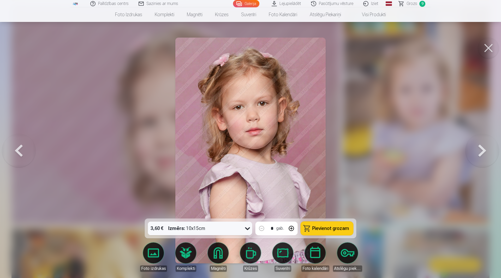
click at [25, 144] on button at bounding box center [18, 151] width 33 height 126
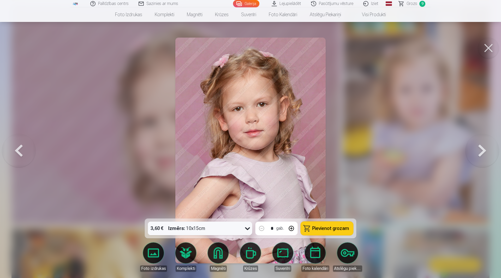
click at [328, 233] on button "Pievienot grozam" at bounding box center [327, 229] width 52 height 14
click at [491, 154] on button at bounding box center [482, 151] width 33 height 126
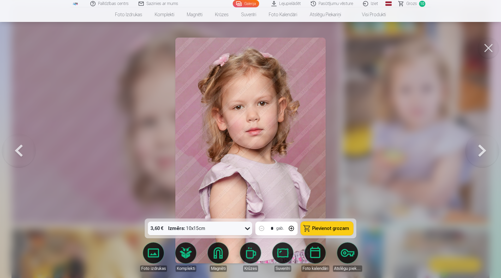
click at [491, 154] on button at bounding box center [482, 151] width 33 height 126
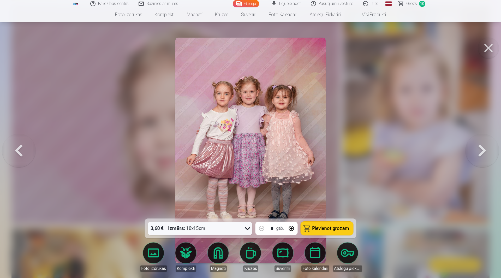
click at [491, 154] on button at bounding box center [482, 151] width 33 height 126
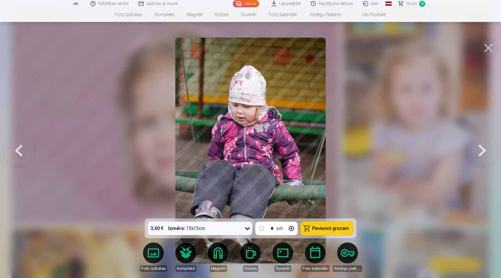
click at [491, 154] on button at bounding box center [482, 151] width 33 height 126
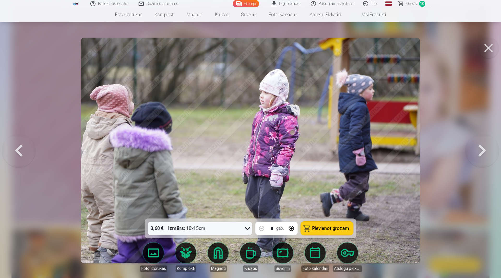
click at [491, 154] on button at bounding box center [482, 151] width 33 height 126
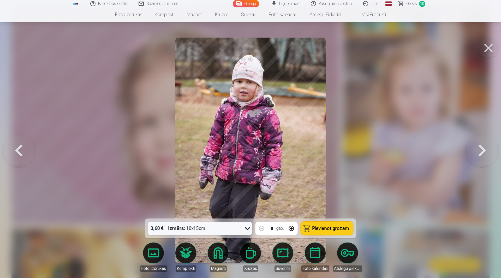
click at [491, 154] on button at bounding box center [482, 151] width 33 height 126
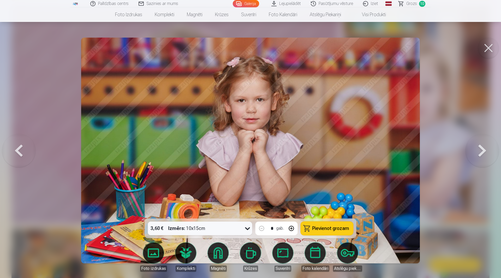
click at [491, 154] on button at bounding box center [482, 151] width 33 height 126
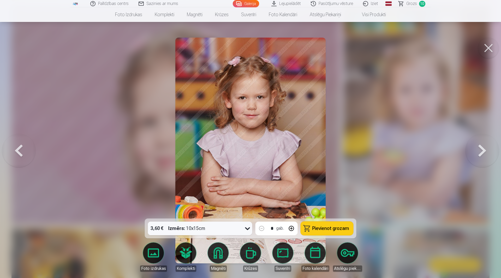
click at [491, 154] on button at bounding box center [482, 151] width 33 height 126
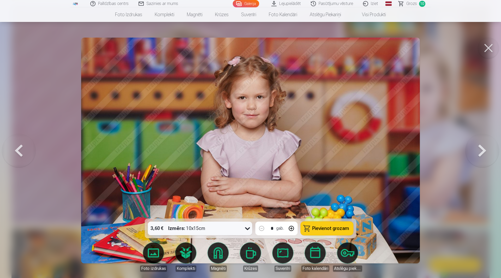
click at [491, 154] on button at bounding box center [482, 151] width 33 height 126
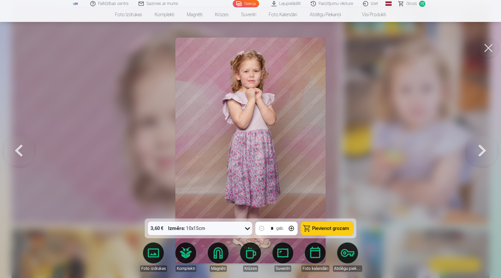
click at [491, 154] on button at bounding box center [482, 151] width 33 height 126
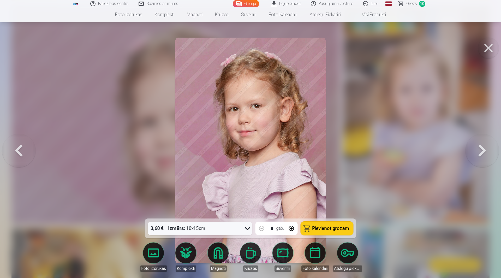
click at [491, 154] on button at bounding box center [482, 151] width 33 height 126
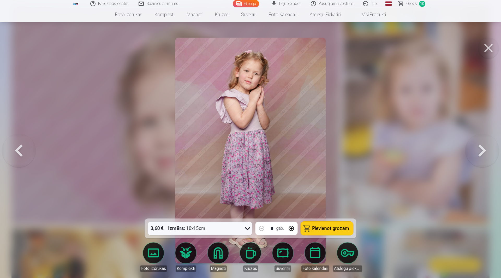
click at [491, 154] on button at bounding box center [482, 151] width 33 height 126
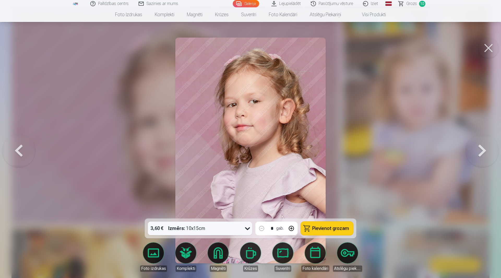
click at [491, 154] on button at bounding box center [482, 151] width 33 height 126
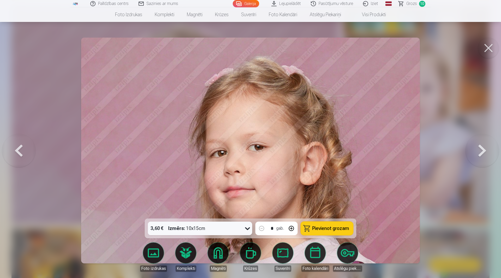
click at [491, 154] on button at bounding box center [482, 151] width 33 height 126
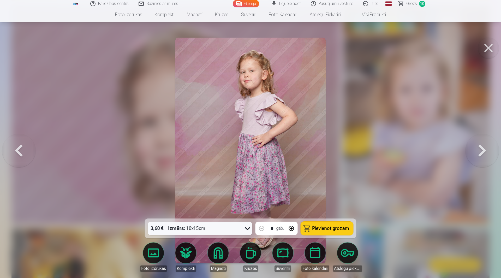
click at [491, 154] on button at bounding box center [482, 151] width 33 height 126
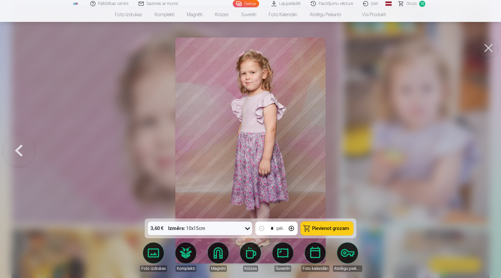
click at [491, 154] on div at bounding box center [250, 139] width 501 height 278
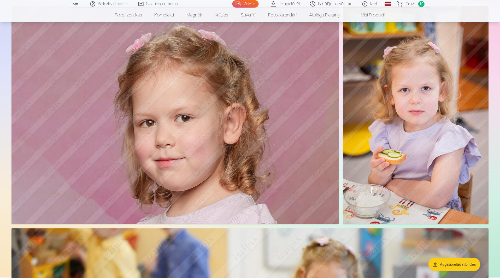
scroll to position [718, 0]
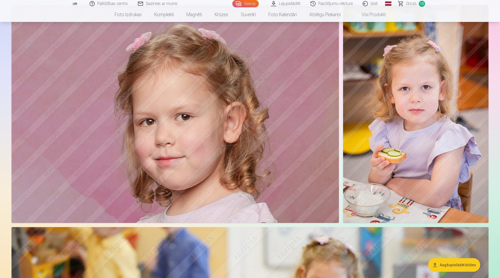
click at [415, 5] on span "Grozs" at bounding box center [411, 4] width 11 height 6
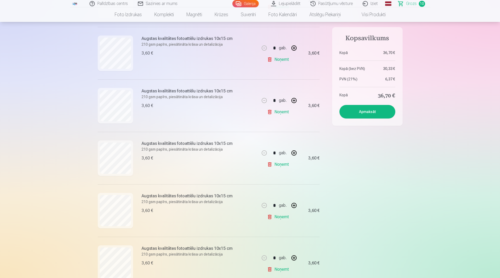
scroll to position [272, 0]
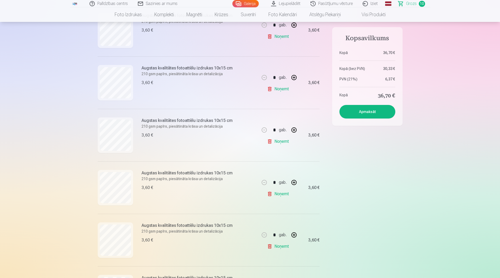
click at [278, 92] on link "Noņemt" at bounding box center [279, 89] width 24 height 10
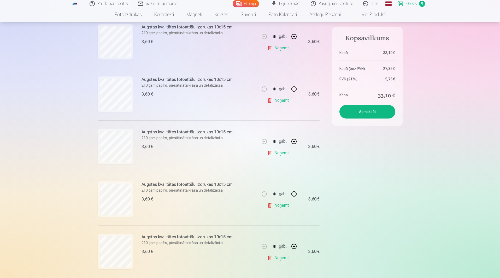
scroll to position [203, 0]
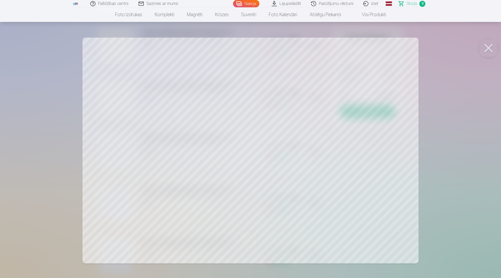
click at [494, 46] on button at bounding box center [488, 48] width 21 height 21
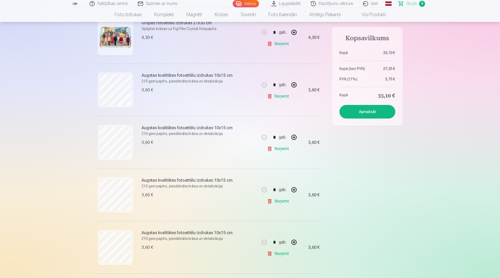
scroll to position [95, 0]
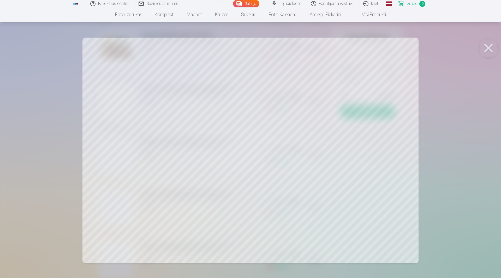
click at [494, 53] on button at bounding box center [488, 48] width 21 height 21
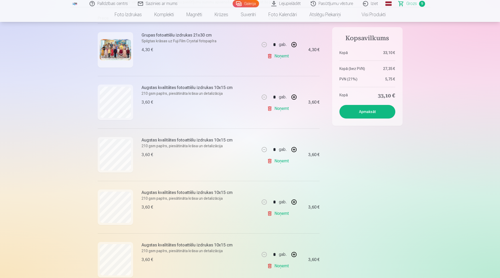
click at [283, 213] on link "Noņemt" at bounding box center [279, 213] width 24 height 10
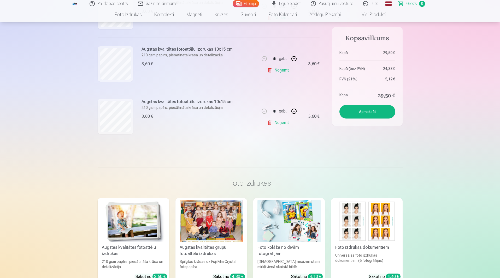
scroll to position [371, 0]
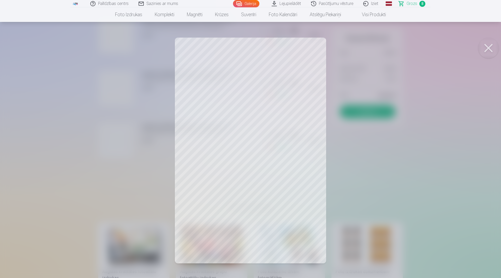
click at [491, 48] on button at bounding box center [488, 48] width 21 height 21
click at [492, 43] on button at bounding box center [488, 48] width 21 height 21
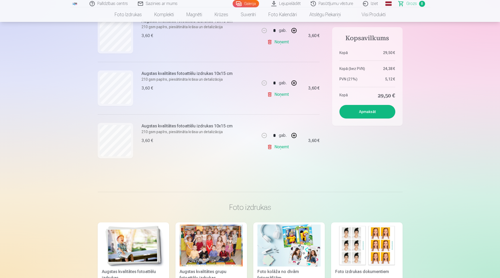
click at [278, 146] on link "Noņemt" at bounding box center [279, 147] width 24 height 10
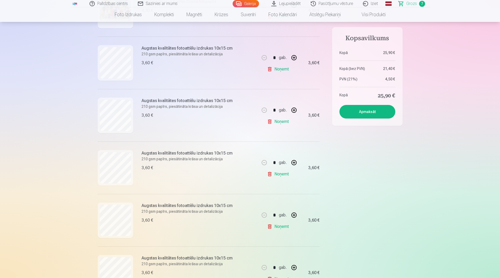
scroll to position [0, 0]
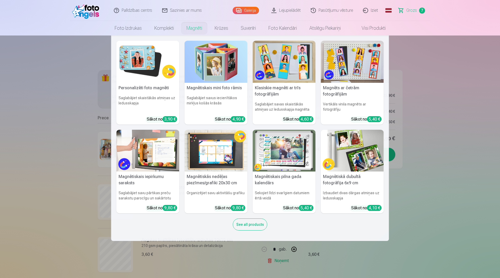
click at [155, 71] on img at bounding box center [147, 62] width 63 height 42
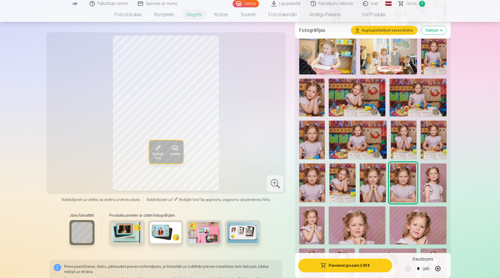
scroll to position [365, 0]
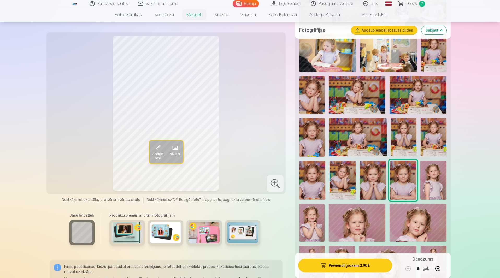
click at [372, 178] on img at bounding box center [373, 180] width 26 height 39
click at [403, 136] on img at bounding box center [404, 137] width 26 height 38
click at [362, 183] on img at bounding box center [373, 180] width 26 height 39
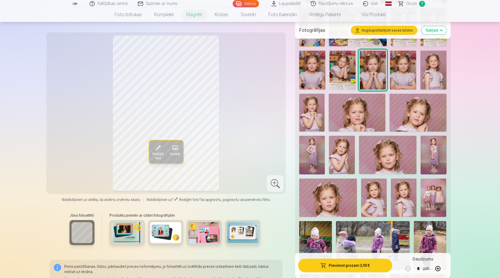
scroll to position [472, 0]
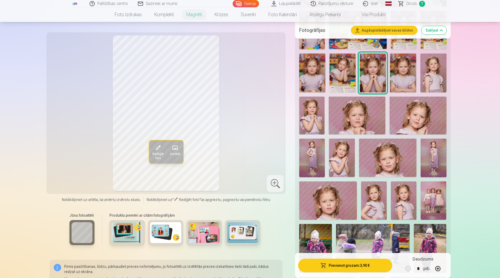
drag, startPoint x: 490, startPoint y: 213, endPoint x: 488, endPoint y: 177, distance: 35.9
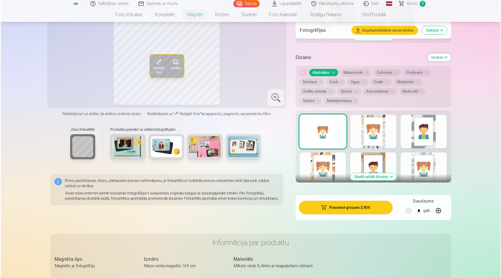
scroll to position [891, 0]
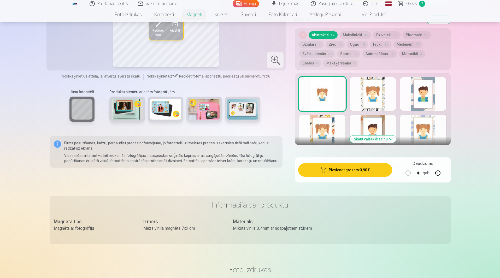
click at [373, 137] on button "Skatīt vairāk dizainu" at bounding box center [373, 139] width 46 height 7
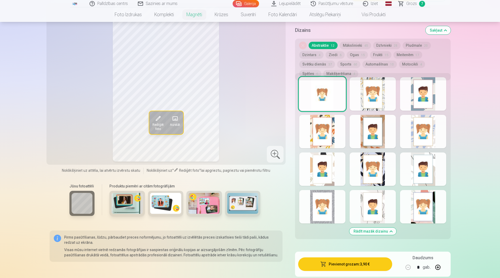
click at [404, 54] on button "Meitenēm 17" at bounding box center [408, 54] width 29 height 7
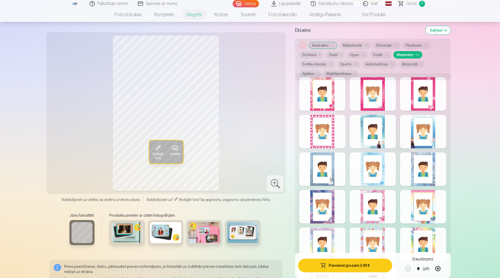
click at [373, 138] on div at bounding box center [373, 131] width 46 height 33
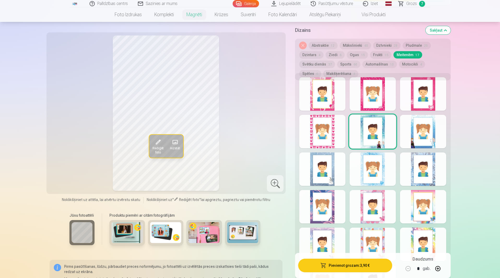
click at [348, 262] on button "Pievienot grozam : 3,90 €" at bounding box center [345, 266] width 94 height 14
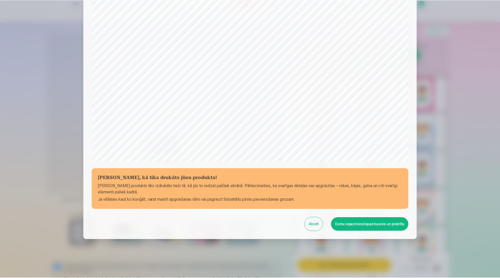
scroll to position [98, 0]
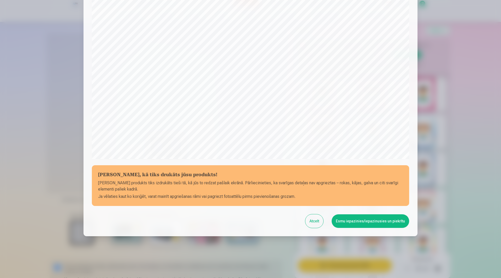
click at [345, 220] on button "Esmu iepazinies/iepazinusies un piekrītu" at bounding box center [371, 221] width 78 height 14
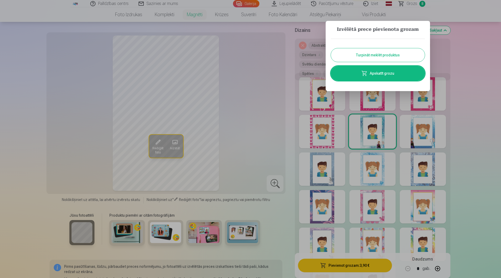
click at [375, 56] on button "Turpināt meklēt produktus" at bounding box center [378, 55] width 94 height 14
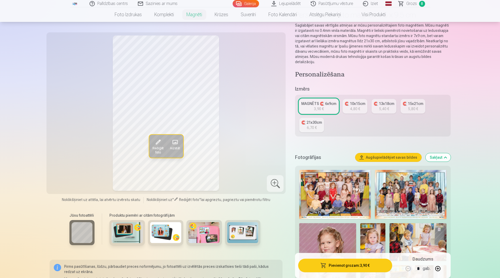
scroll to position [0, 0]
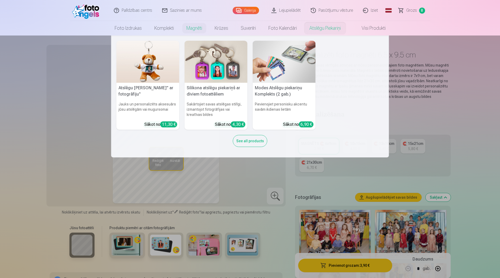
click at [214, 85] on h5 "Silikona atslēgu piekariņš ar diviem fotoattēliem" at bounding box center [216, 91] width 63 height 17
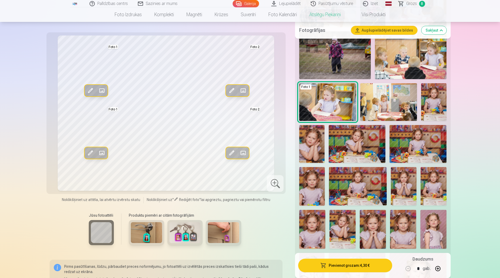
scroll to position [269, 0]
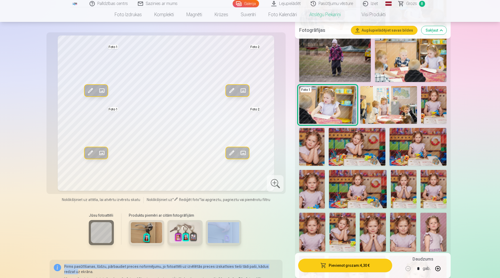
drag, startPoint x: 270, startPoint y: 244, endPoint x: 276, endPoint y: 268, distance: 24.8
click at [276, 268] on div "Rediģēt foto Aizstāt Foto 1 Rediģēt foto Aizstāt Foto 2 Rediģēt foto Aizstāt Fo…" at bounding box center [166, 169] width 233 height 267
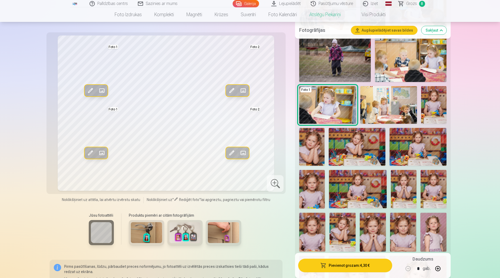
click at [283, 237] on div "Rediģēt foto Aizstāt Foto 1 Rediģēt foto Aizstāt Foto 2 Rediģēt foto Aizstāt Fo…" at bounding box center [250, 218] width 401 height 878
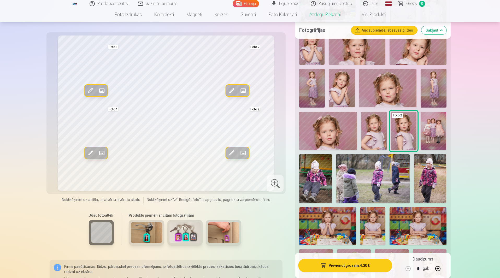
scroll to position [493, 0]
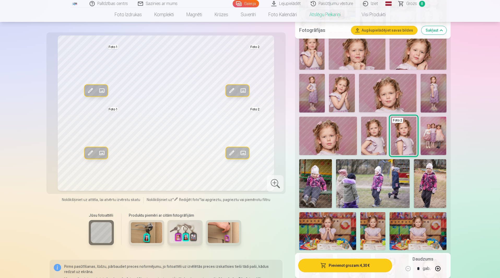
click at [370, 130] on img at bounding box center [374, 136] width 26 height 38
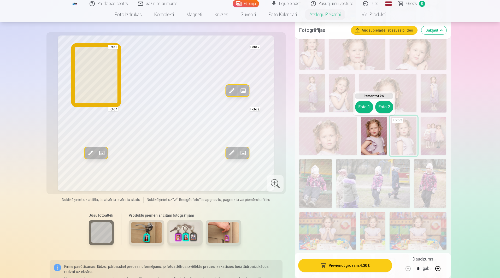
click at [367, 107] on button "Foto 1" at bounding box center [364, 107] width 18 height 13
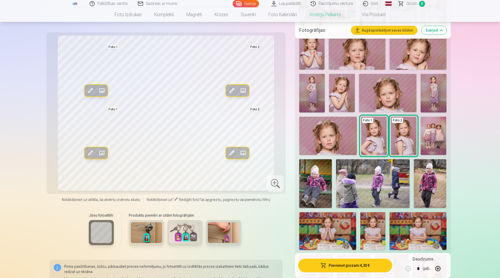
click at [346, 87] on img at bounding box center [342, 93] width 26 height 38
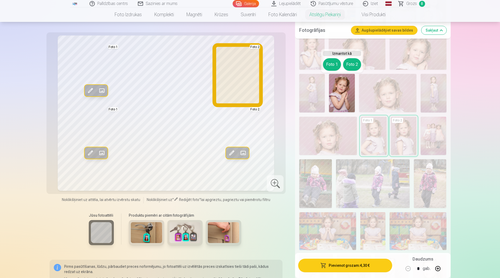
click at [352, 63] on button "Foto 2" at bounding box center [352, 64] width 18 height 13
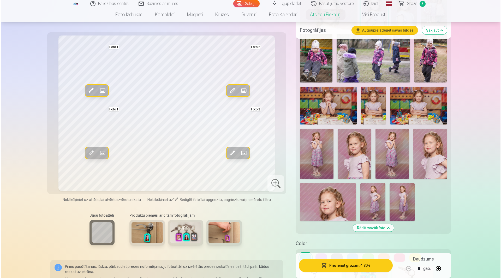
scroll to position [678, 0]
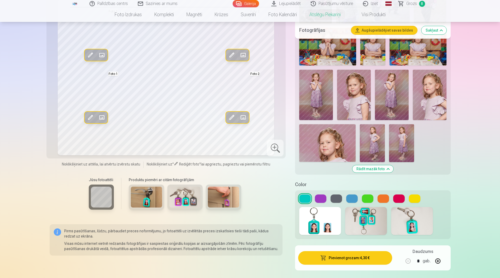
click at [333, 197] on button at bounding box center [336, 199] width 11 height 8
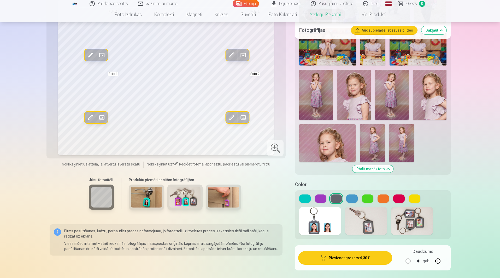
click at [342, 257] on button "Pievienot grozam : 4,30 €" at bounding box center [345, 258] width 94 height 14
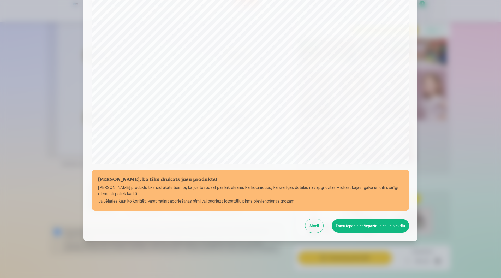
scroll to position [98, 0]
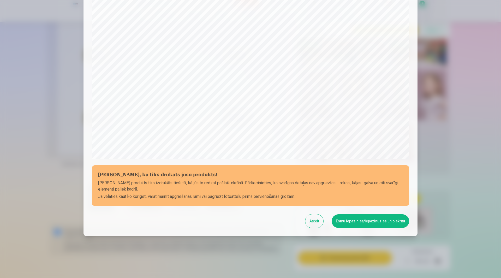
drag, startPoint x: 496, startPoint y: 95, endPoint x: 487, endPoint y: 105, distance: 13.7
click at [487, 105] on div at bounding box center [250, 139] width 501 height 278
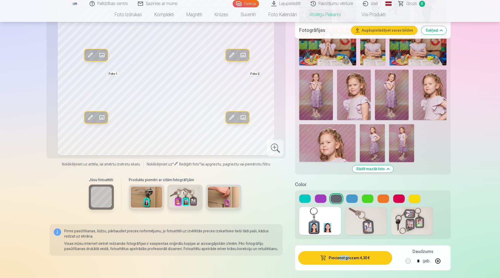
drag, startPoint x: 339, startPoint y: 266, endPoint x: 349, endPoint y: 259, distance: 12.3
click at [349, 259] on div "Pievienot grozam : 4,30 € Daudzums * gab." at bounding box center [372, 257] width 155 height 25
click at [349, 259] on button "Pievienot grozam : 4,30 €" at bounding box center [345, 258] width 94 height 14
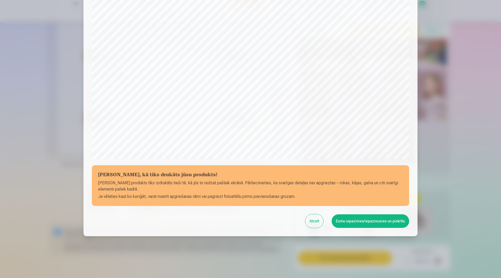
click at [359, 225] on button "Esmu iepazinies/iepazinusies un piekrītu" at bounding box center [371, 221] width 78 height 14
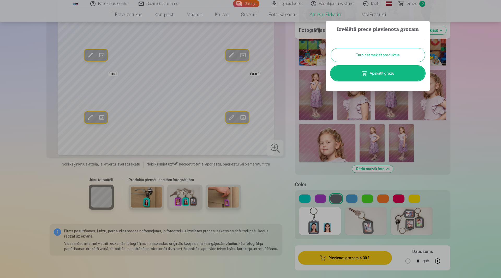
click at [386, 52] on button "Turpināt meklēt produktus" at bounding box center [378, 55] width 94 height 14
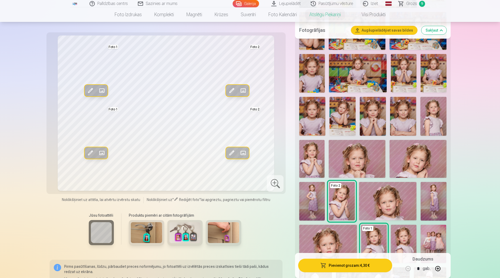
scroll to position [380, 0]
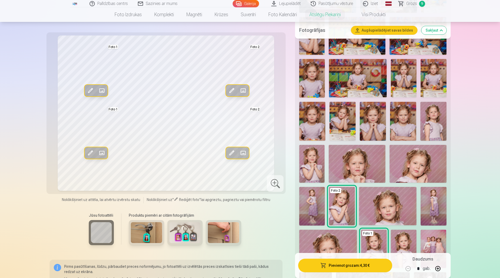
drag, startPoint x: 499, startPoint y: 57, endPoint x: 501, endPoint y: 51, distance: 6.0
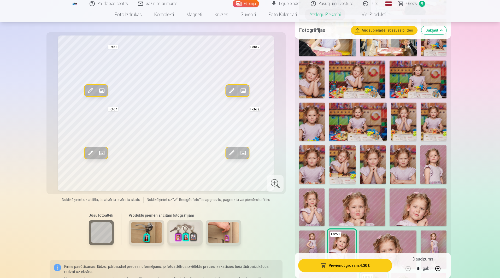
scroll to position [334, 0]
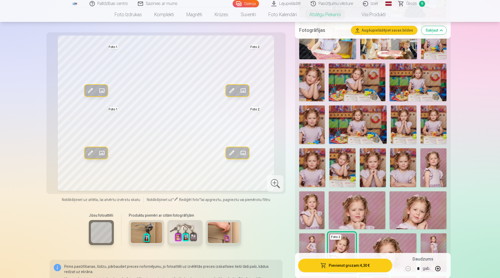
click at [311, 87] on img at bounding box center [311, 82] width 25 height 38
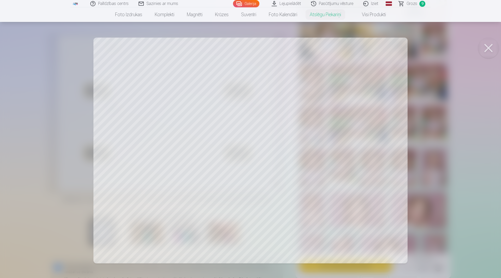
click at [477, 105] on div at bounding box center [250, 139] width 501 height 278
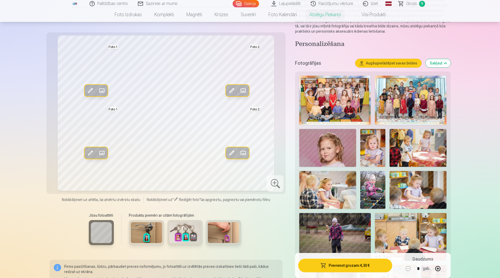
scroll to position [0, 0]
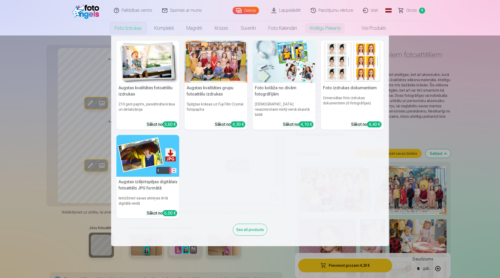
click at [141, 66] on img at bounding box center [147, 62] width 63 height 42
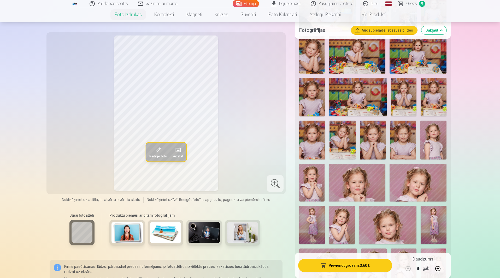
scroll to position [357, 0]
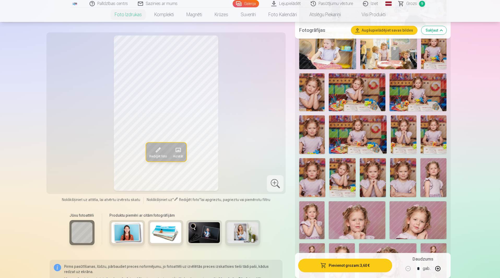
click at [313, 90] on img at bounding box center [311, 92] width 25 height 38
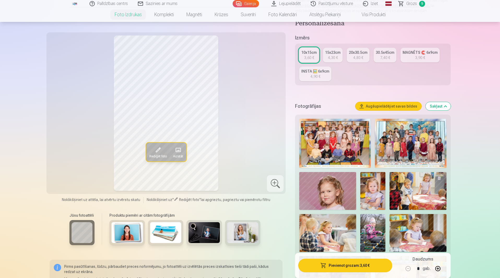
scroll to position [83, 0]
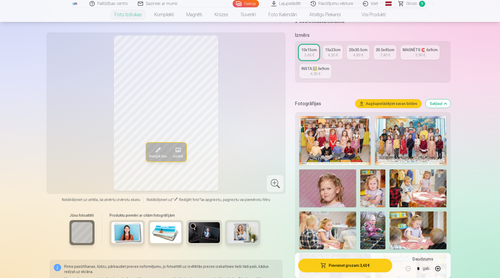
click at [336, 52] on div "15x23cm" at bounding box center [332, 49] width 15 height 5
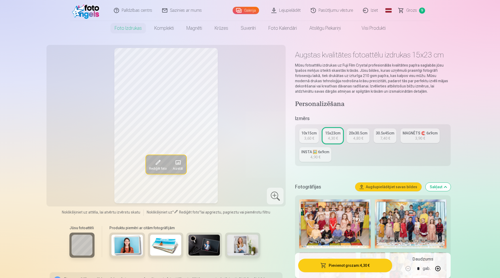
click at [345, 262] on button "Pievienot grozam : 4,30 €" at bounding box center [345, 266] width 94 height 14
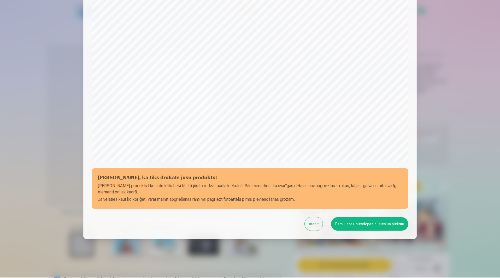
scroll to position [98, 0]
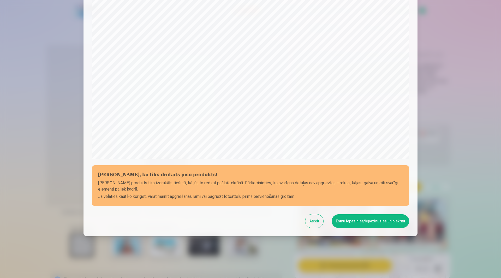
click at [344, 221] on button "Esmu iepazinies/iepazinusies un piekrītu" at bounding box center [371, 221] width 78 height 14
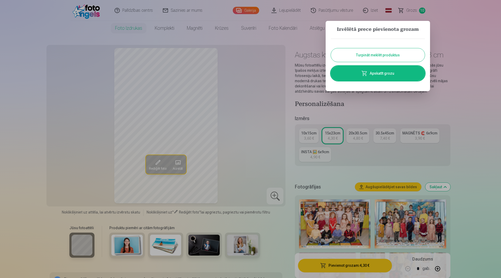
click at [364, 61] on button "Turpināt meklēt produktus" at bounding box center [378, 55] width 94 height 14
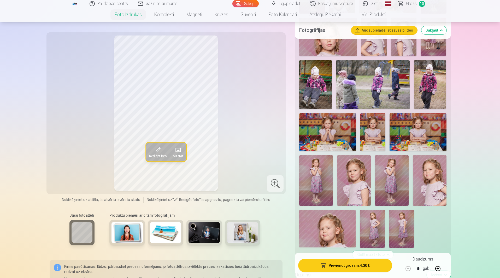
scroll to position [642, 0]
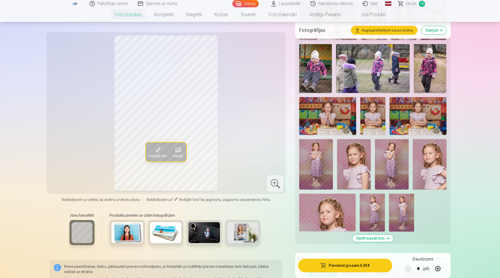
click at [426, 186] on img at bounding box center [430, 164] width 34 height 50
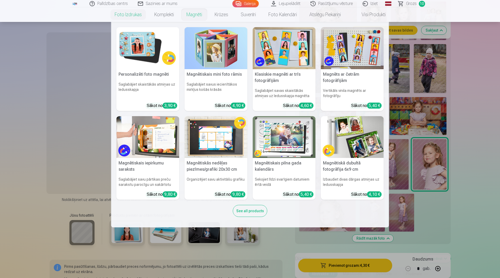
click at [198, 16] on link "Magnēti" at bounding box center [194, 14] width 28 height 15
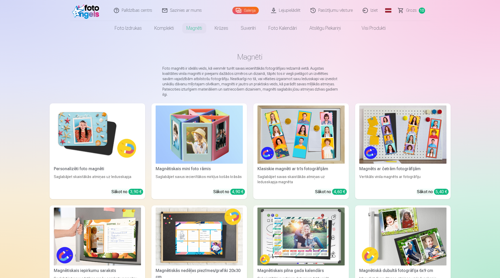
click at [90, 141] on img at bounding box center [97, 135] width 87 height 58
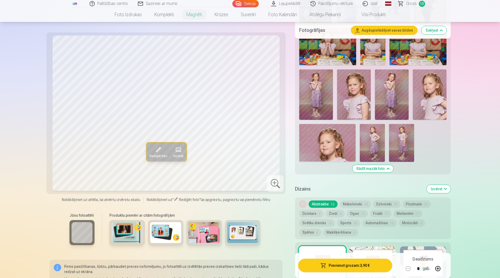
scroll to position [711, 0]
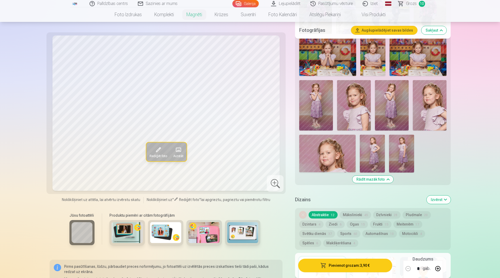
click at [430, 110] on img at bounding box center [430, 105] width 34 height 50
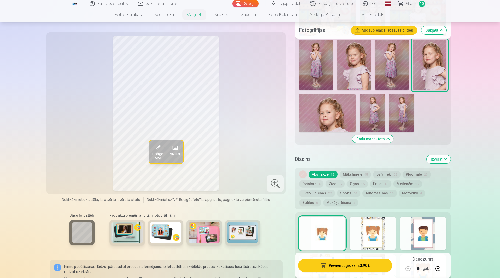
scroll to position [757, 0]
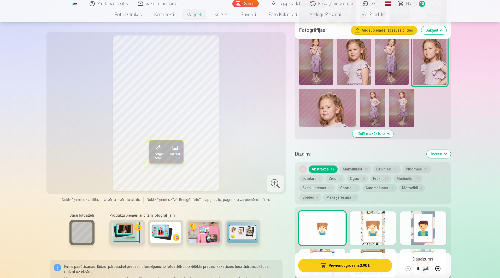
click at [405, 175] on button "Meitenēm 17" at bounding box center [408, 178] width 29 height 7
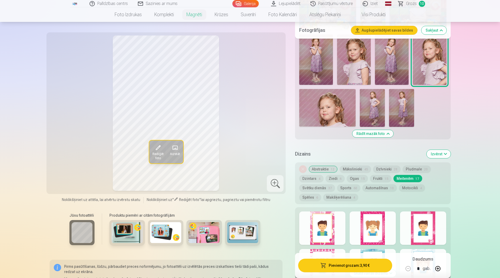
click at [313, 230] on div at bounding box center [322, 228] width 46 height 33
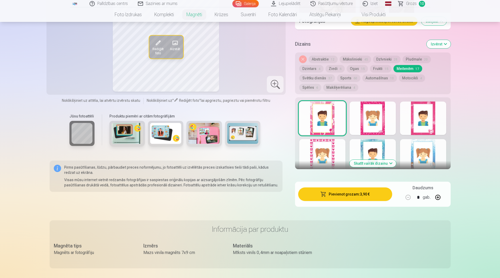
scroll to position [862, 0]
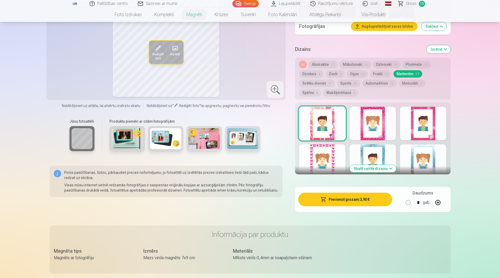
click at [367, 165] on button "Skatīt vairāk dizainu" at bounding box center [373, 168] width 46 height 7
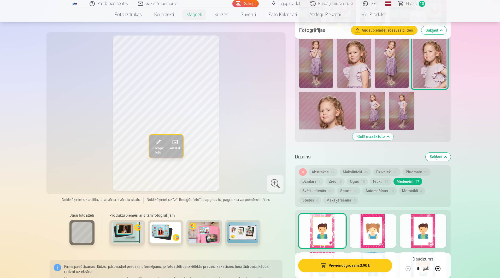
scroll to position [757, 0]
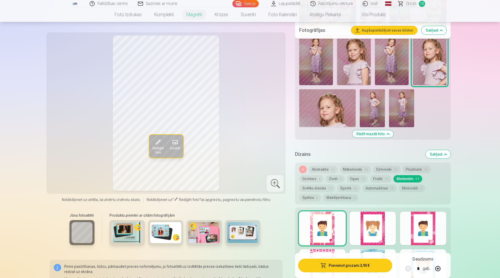
click at [326, 166] on button "Abstraktie 12" at bounding box center [323, 169] width 29 height 7
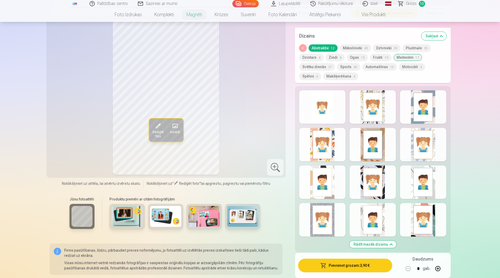
scroll to position [865, 0]
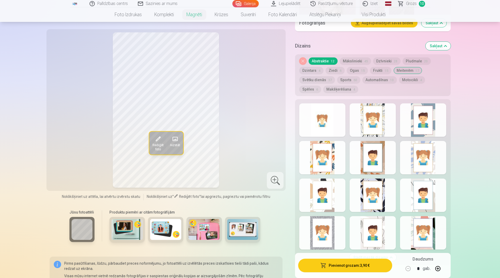
click at [413, 161] on div at bounding box center [423, 157] width 46 height 33
click at [332, 67] on button "Ziedi 6" at bounding box center [335, 70] width 19 height 7
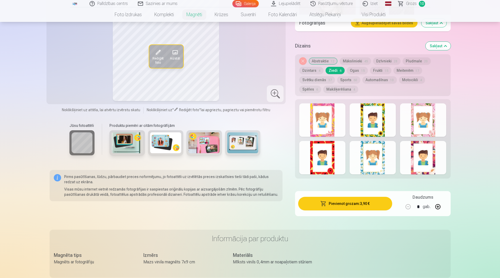
click at [417, 155] on div at bounding box center [423, 157] width 46 height 33
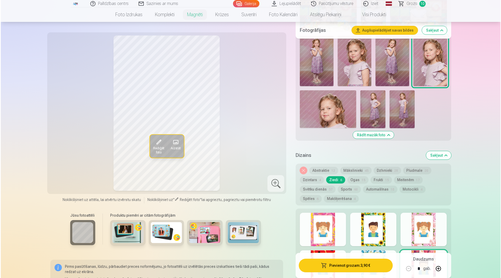
scroll to position [759, 0]
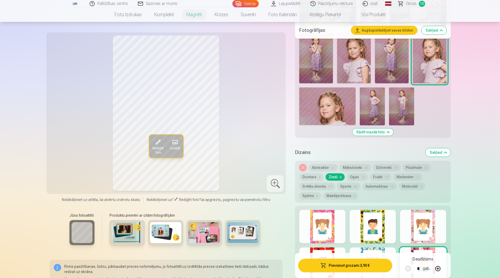
click at [407, 232] on div at bounding box center [423, 226] width 46 height 33
click at [309, 229] on div at bounding box center [322, 226] width 46 height 33
click at [407, 248] on div at bounding box center [423, 264] width 46 height 33
click at [328, 271] on button "Pievienot grozam : 3,90 €" at bounding box center [345, 266] width 94 height 14
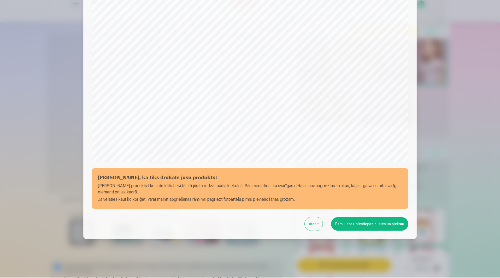
scroll to position [98, 0]
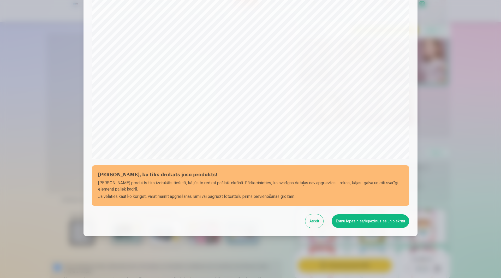
click at [357, 219] on button "Esmu iepazinies/iepazinusies un piekrītu" at bounding box center [371, 221] width 78 height 14
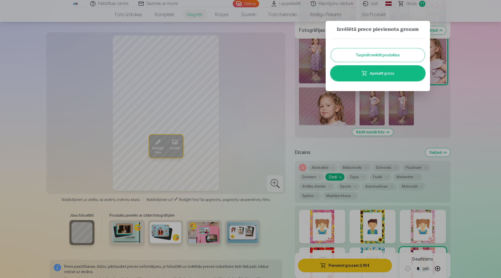
click at [376, 51] on button "Turpināt meklēt produktus" at bounding box center [378, 55] width 94 height 14
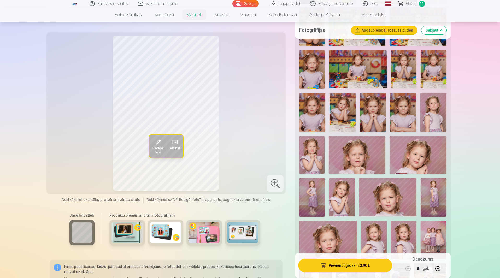
scroll to position [414, 0]
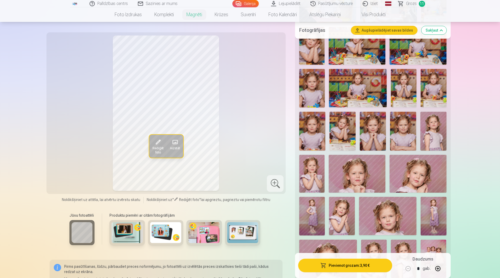
click at [373, 124] on img at bounding box center [373, 131] width 26 height 39
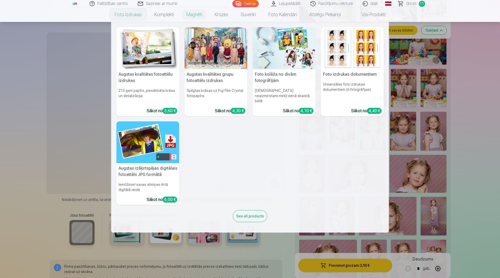
click at [123, 9] on link "Foto izdrukas" at bounding box center [128, 14] width 40 height 15
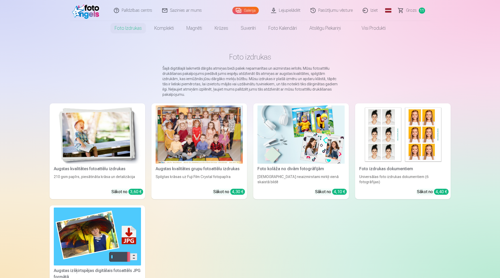
click at [133, 126] on img at bounding box center [97, 135] width 87 height 58
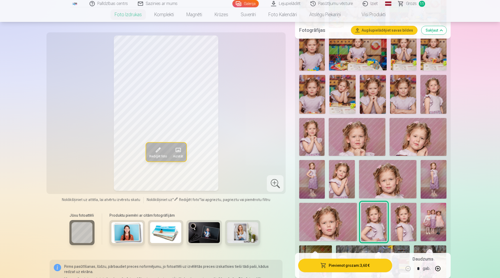
scroll to position [438, 0]
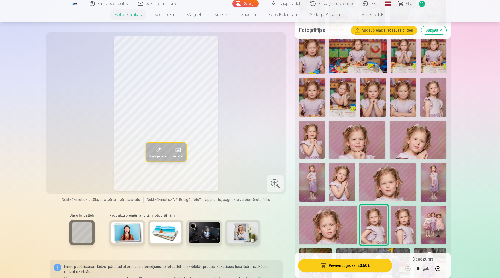
click at [375, 103] on img at bounding box center [373, 97] width 26 height 39
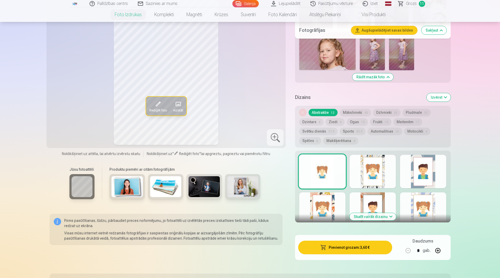
scroll to position [795, 0]
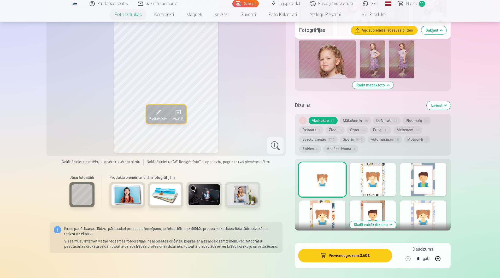
click at [331, 177] on div at bounding box center [322, 179] width 46 height 33
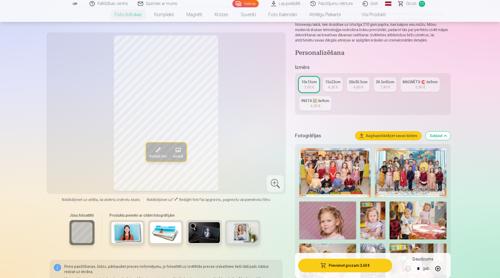
scroll to position [48, 0]
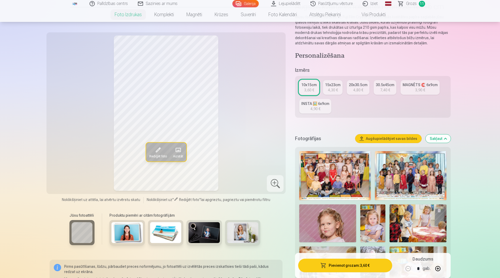
click at [308, 110] on link "INSTA 🖼️ 6x9cm 4,90 €" at bounding box center [315, 106] width 32 height 15
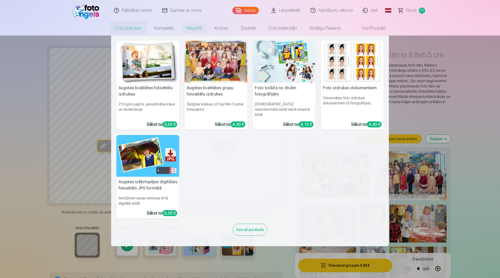
click at [142, 65] on img at bounding box center [147, 62] width 63 height 42
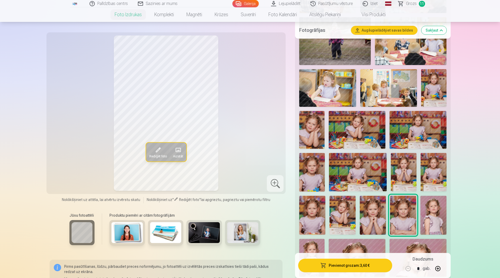
scroll to position [346, 0]
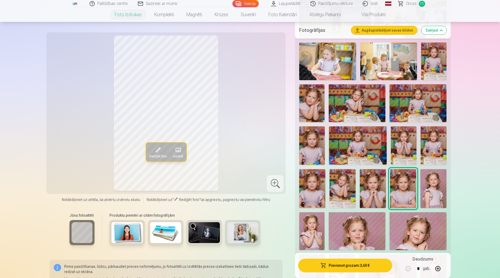
click at [377, 184] on img at bounding box center [373, 188] width 26 height 39
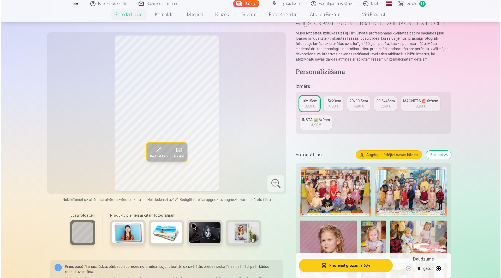
scroll to position [40, 0]
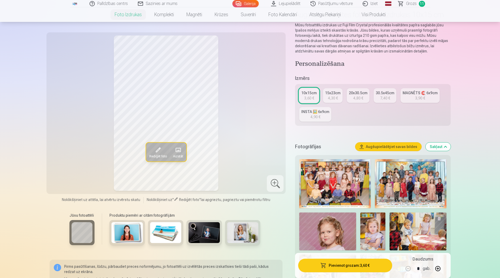
click at [348, 265] on button "Pievienot grozam : 3,60 €" at bounding box center [345, 266] width 94 height 14
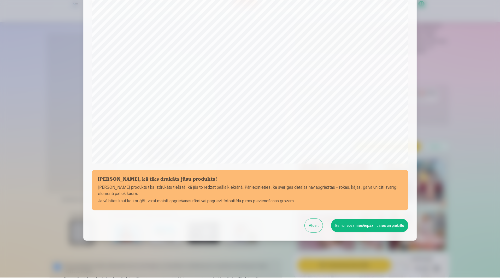
scroll to position [98, 0]
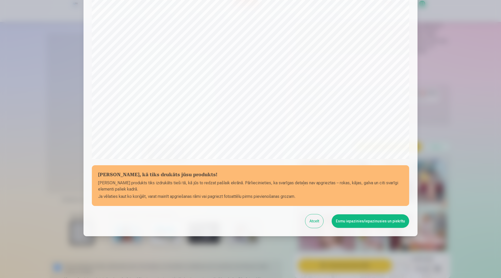
click at [359, 221] on button "Esmu iepazinies/iepazinusies un piekrītu" at bounding box center [371, 221] width 78 height 14
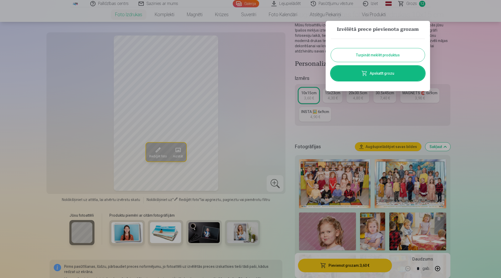
click at [386, 52] on button "Turpināt meklēt produktus" at bounding box center [378, 55] width 94 height 14
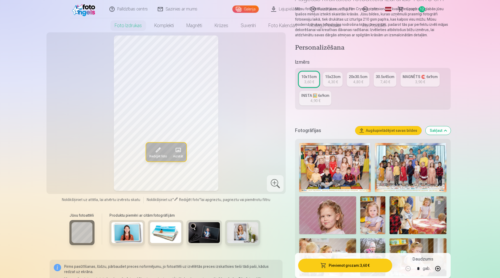
scroll to position [0, 0]
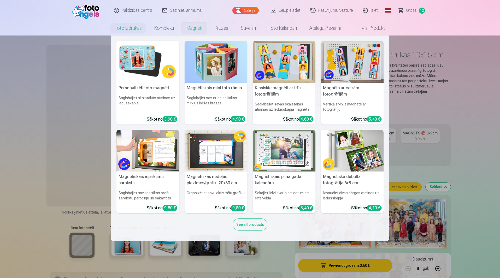
click at [199, 31] on link "Magnēti" at bounding box center [194, 28] width 28 height 15
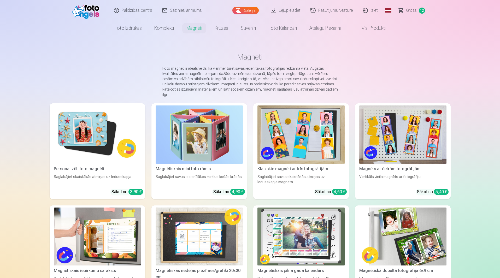
click at [123, 125] on img at bounding box center [97, 135] width 87 height 58
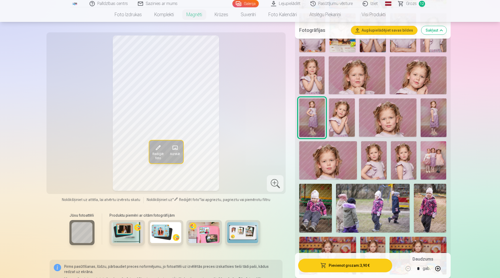
scroll to position [505, 0]
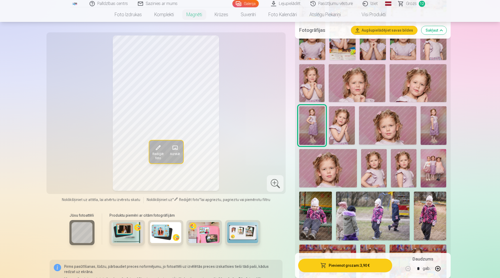
click at [305, 78] on img at bounding box center [311, 83] width 25 height 38
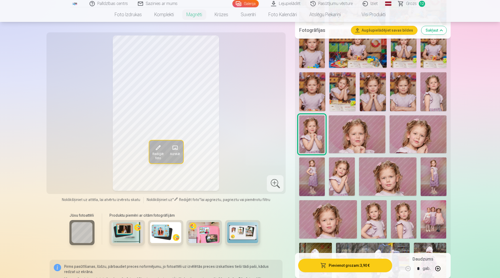
scroll to position [448, 0]
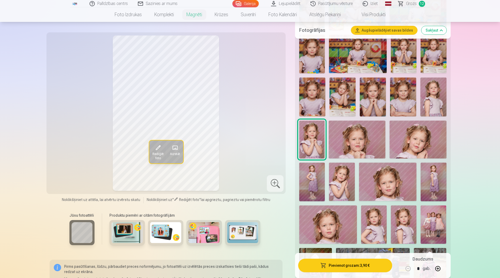
click at [413, 97] on img at bounding box center [403, 97] width 26 height 39
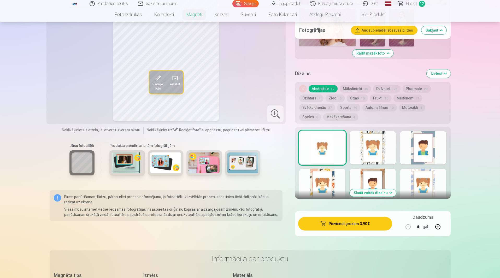
scroll to position [811, 0]
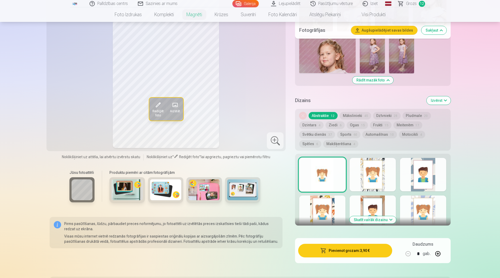
click at [370, 218] on button "Skatīt vairāk dizainu" at bounding box center [373, 219] width 46 height 7
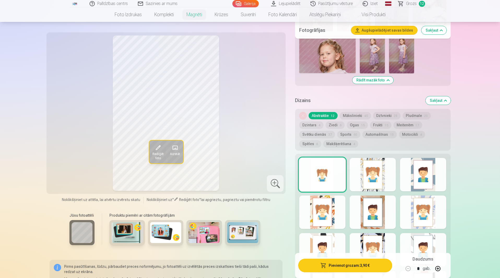
click at [349, 112] on button "Mākslinieki 45" at bounding box center [355, 115] width 31 height 7
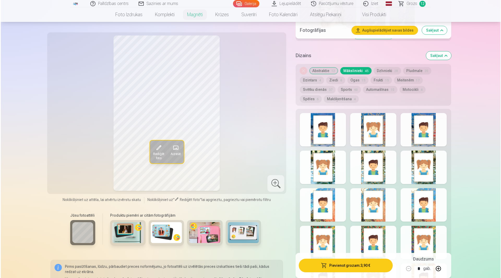
scroll to position [849, 0]
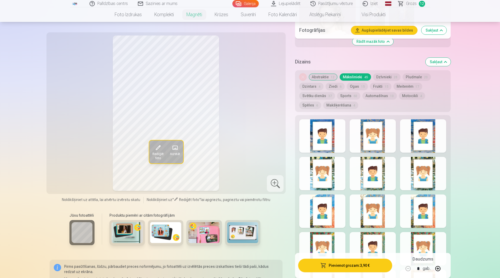
click at [311, 92] on button "Svētku dienās 37" at bounding box center [317, 95] width 36 height 7
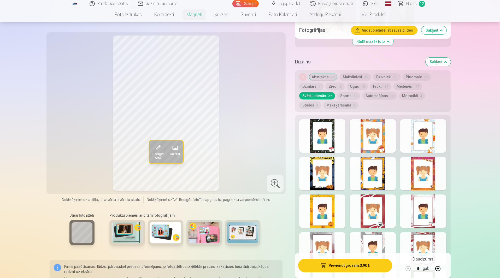
click at [353, 83] on button "Ogas 15" at bounding box center [357, 86] width 21 height 7
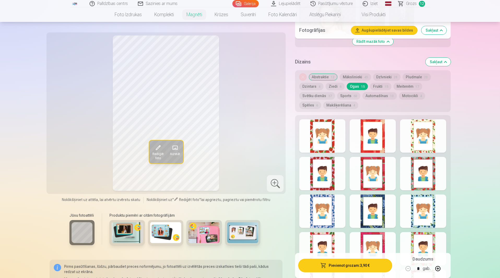
click at [376, 165] on div at bounding box center [373, 173] width 46 height 33
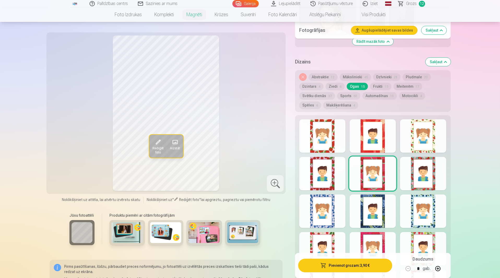
click at [369, 239] on div at bounding box center [373, 248] width 46 height 33
click at [331, 262] on button "Pievienot grozam : 3,90 €" at bounding box center [345, 266] width 94 height 14
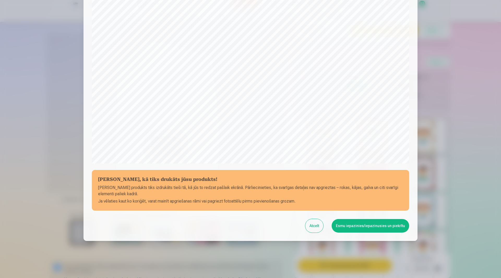
scroll to position [98, 0]
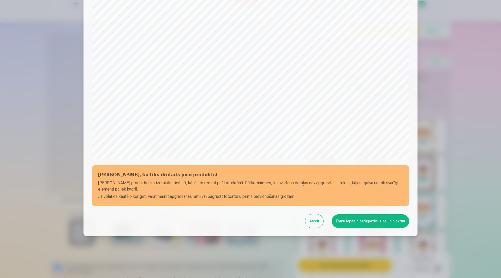
click at [371, 221] on button "Esmu iepazinies/iepazinusies un piekrītu" at bounding box center [371, 221] width 78 height 14
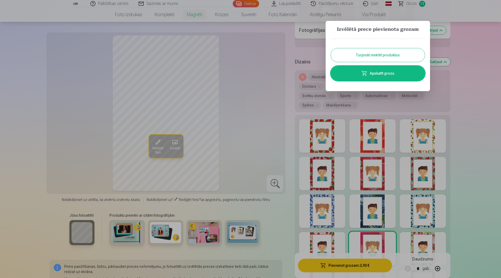
click at [383, 77] on link "Apskatīt grozu" at bounding box center [378, 73] width 94 height 15
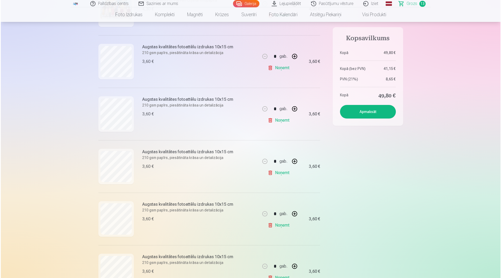
scroll to position [158, 0]
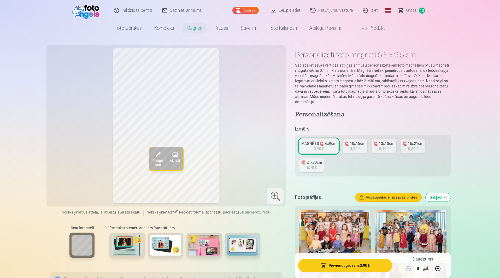
click at [407, 10] on span "Grozs" at bounding box center [411, 10] width 11 height 6
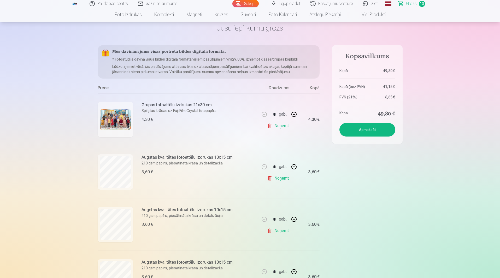
scroll to position [22, 0]
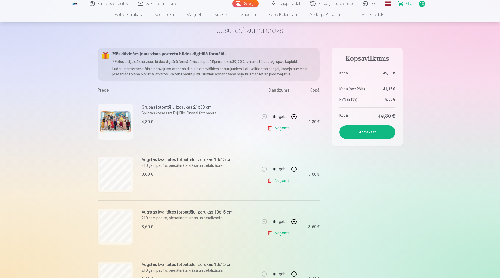
click at [353, 131] on button "Apmaksāt" at bounding box center [367, 132] width 56 height 14
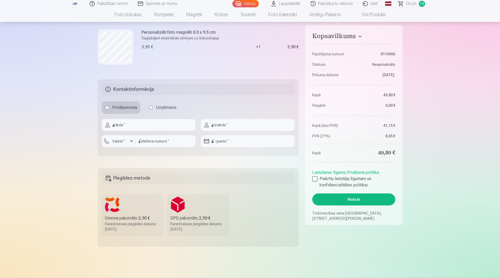
scroll to position [672, 0]
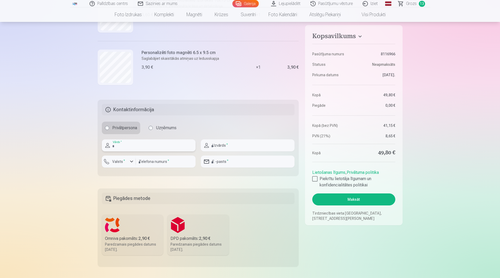
click at [142, 150] on input "text" at bounding box center [149, 145] width 94 height 12
type input "******"
click at [216, 149] on input "text" at bounding box center [248, 145] width 94 height 12
type input "******"
click at [132, 161] on div "button" at bounding box center [131, 162] width 6 height 6
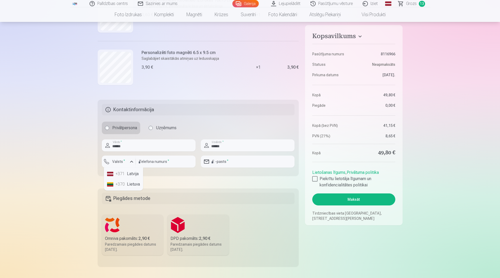
click at [127, 177] on li "+371 Latvija" at bounding box center [123, 174] width 37 height 10
click at [144, 163] on input "number" at bounding box center [166, 162] width 60 height 12
type input "********"
click at [221, 163] on input "email" at bounding box center [248, 162] width 94 height 12
type input "**********"
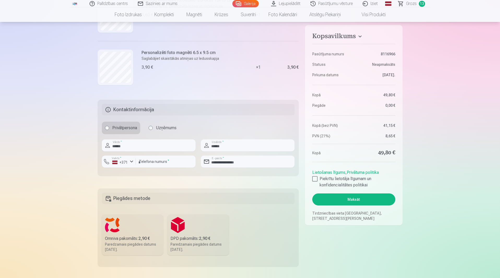
drag, startPoint x: 500, startPoint y: 202, endPoint x: 501, endPoint y: 206, distance: 4.4
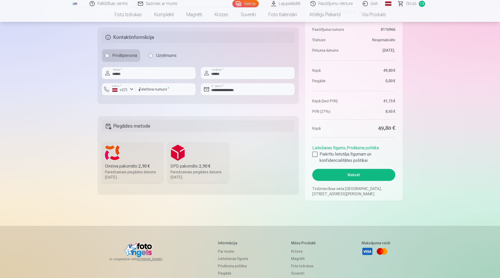
scroll to position [747, 0]
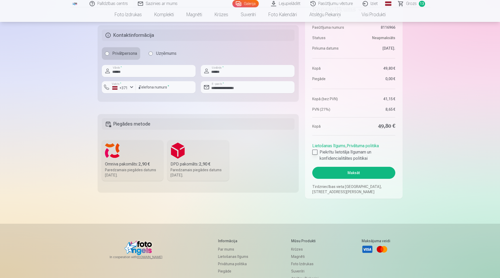
click at [317, 152] on div at bounding box center [314, 152] width 5 height 5
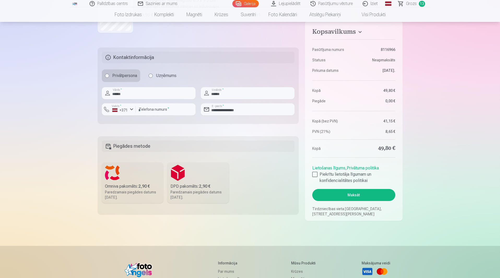
scroll to position [727, 0]
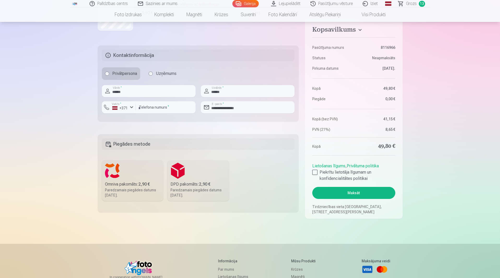
click at [120, 182] on div "Omniva pakomāts : 2,90 €" at bounding box center [132, 184] width 55 height 6
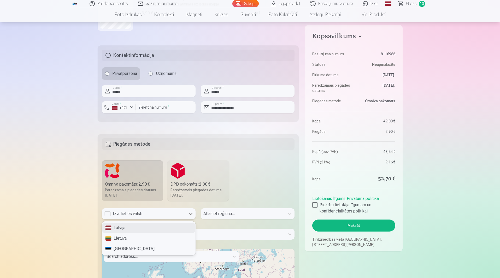
click at [132, 216] on div "Izvēlieties valsti" at bounding box center [143, 214] width 79 height 6
click at [129, 229] on div "Latvija" at bounding box center [148, 228] width 93 height 10
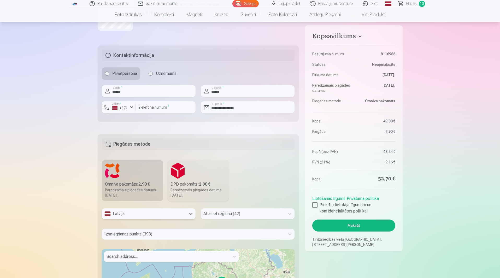
scroll to position [751, 0]
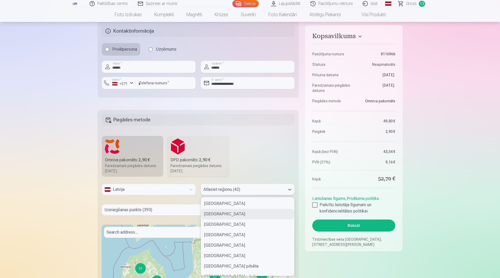
click at [216, 195] on div "42 results available. Use Up and Down to choose options, press Enter to select …" at bounding box center [248, 189] width 94 height 11
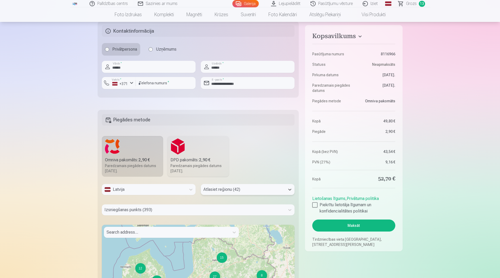
click at [259, 188] on div at bounding box center [242, 189] width 79 height 7
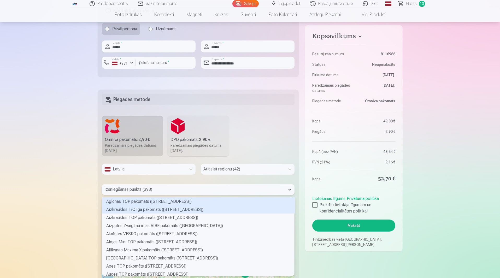
click at [139, 195] on div "393 results available. Use Up and Down to choose options, press Enter to select…" at bounding box center [198, 189] width 193 height 11
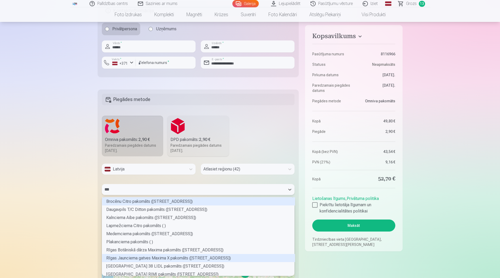
type input "****"
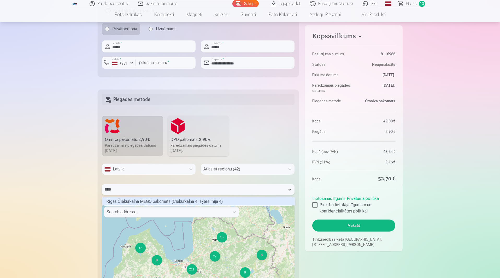
scroll to position [7, 191]
click at [113, 201] on div "Rīgas Čiekurkalna MEGO pakomāts (Čiekurkalna 4. šķērslīnija 4)" at bounding box center [198, 201] width 193 height 8
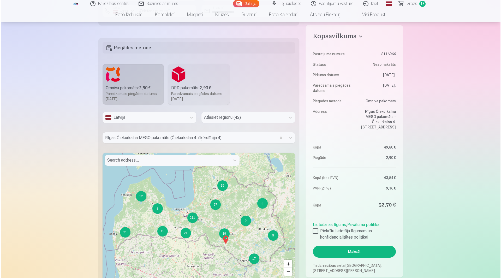
scroll to position [834, 0]
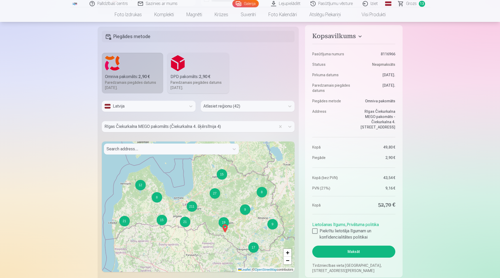
click at [326, 255] on button "Maksāt" at bounding box center [353, 252] width 83 height 12
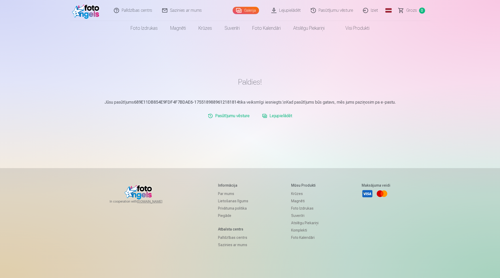
click at [277, 115] on link "Lejupielādēt" at bounding box center [277, 116] width 34 height 10
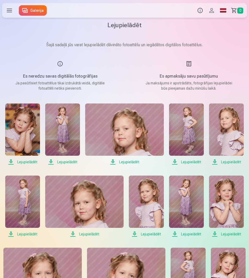
click at [20, 163] on span "Lejupielādēt" at bounding box center [22, 162] width 35 height 6
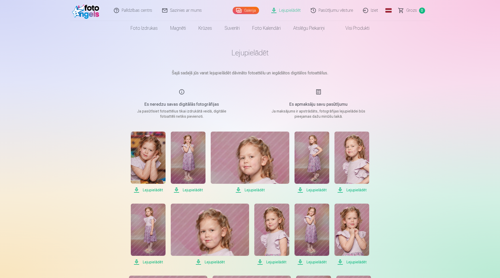
click at [183, 191] on span "Lejupielādēt" at bounding box center [188, 190] width 35 height 6
click at [250, 190] on span "Lejupielādēt" at bounding box center [250, 190] width 78 height 6
click at [311, 189] on span "Lejupielādēt" at bounding box center [312, 190] width 35 height 6
click at [358, 189] on span "Lejupielādēt" at bounding box center [352, 190] width 35 height 6
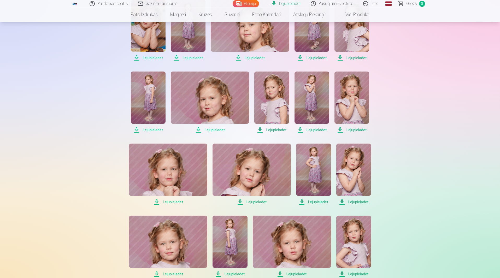
scroll to position [136, 0]
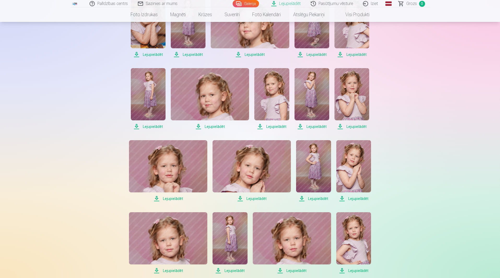
click at [152, 126] on span "Lejupielādēt" at bounding box center [148, 127] width 35 height 6
click at [216, 127] on span "Lejupielādēt" at bounding box center [210, 127] width 78 height 6
click at [276, 127] on span "Lejupielādēt" at bounding box center [271, 127] width 35 height 6
click at [307, 127] on span "Lejupielādēt" at bounding box center [312, 127] width 35 height 6
click at [350, 125] on span "Lejupielādēt" at bounding box center [352, 127] width 35 height 6
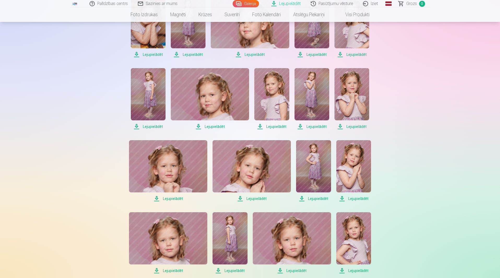
click at [168, 198] on span "Lejupielādēt" at bounding box center [168, 199] width 78 height 6
click at [256, 197] on span "Lejupielādēt" at bounding box center [252, 199] width 78 height 6
click at [313, 200] on span "Lejupielādēt" at bounding box center [313, 199] width 35 height 6
click at [362, 199] on span "Lejupielādēt" at bounding box center [353, 199] width 35 height 6
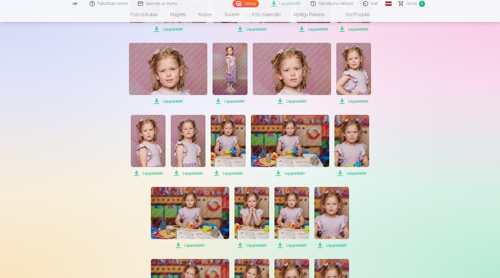
scroll to position [312, 0]
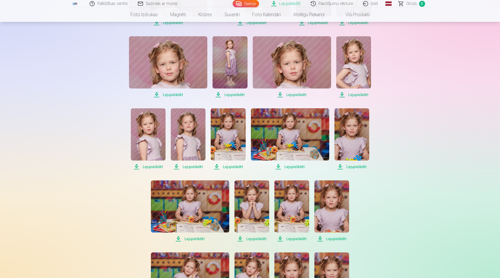
click at [172, 95] on span "Lejupielādēt" at bounding box center [168, 95] width 78 height 6
click at [236, 93] on span "Lejupielādēt" at bounding box center [230, 95] width 35 height 6
click at [299, 95] on span "Lejupielādēt" at bounding box center [292, 95] width 78 height 6
click at [360, 93] on span "Lejupielādēt" at bounding box center [353, 95] width 35 height 6
click at [157, 168] on span "Lejupielādēt" at bounding box center [148, 167] width 35 height 6
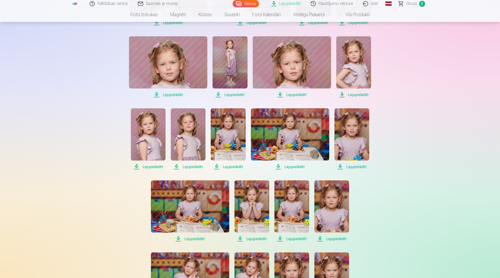
click at [195, 166] on span "Lejupielādēt" at bounding box center [188, 167] width 35 height 6
click at [232, 167] on span "Lejupielādēt" at bounding box center [228, 167] width 35 height 6
click at [292, 166] on span "Lejupielādēt" at bounding box center [290, 167] width 78 height 6
click at [356, 167] on span "Lejupielādēt" at bounding box center [352, 167] width 35 height 6
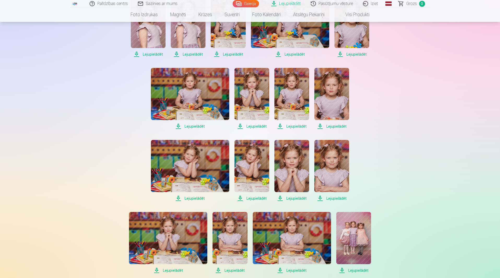
scroll to position [445, 0]
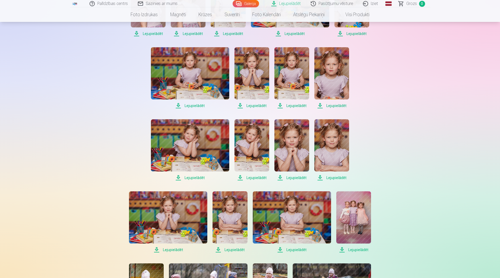
click at [194, 106] on span "Lejupielādēt" at bounding box center [190, 106] width 78 height 6
click at [255, 105] on span "Lejupielādēt" at bounding box center [252, 106] width 35 height 6
click at [294, 106] on span "Lejupielādēt" at bounding box center [291, 106] width 35 height 6
click at [337, 106] on span "Lejupielādēt" at bounding box center [331, 106] width 35 height 6
click at [194, 178] on span "Lejupielādēt" at bounding box center [190, 178] width 78 height 6
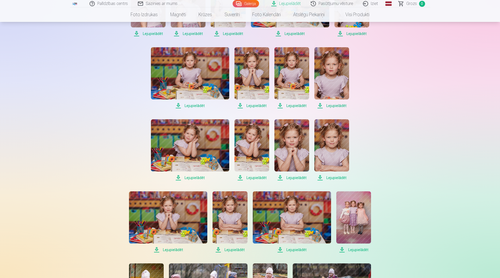
click at [257, 179] on span "Lejupielādēt" at bounding box center [252, 178] width 35 height 6
click at [295, 177] on span "Lejupielādēt" at bounding box center [291, 178] width 35 height 6
click at [335, 177] on span "Lejupielādēt" at bounding box center [331, 178] width 35 height 6
click at [171, 251] on span "Lejupielādēt" at bounding box center [168, 250] width 78 height 6
click at [236, 249] on span "Lejupielādēt" at bounding box center [230, 250] width 35 height 6
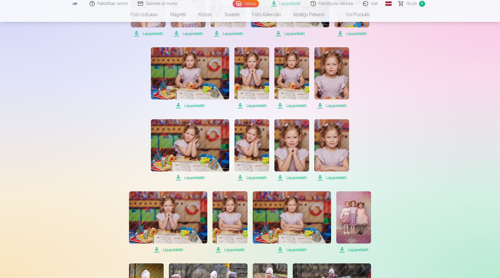
click at [294, 250] on span "Lejupielādēt" at bounding box center [292, 250] width 78 height 6
click at [353, 250] on span "Lejupielādēt" at bounding box center [353, 250] width 35 height 6
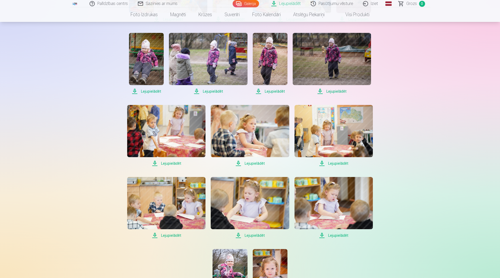
scroll to position [674, 0]
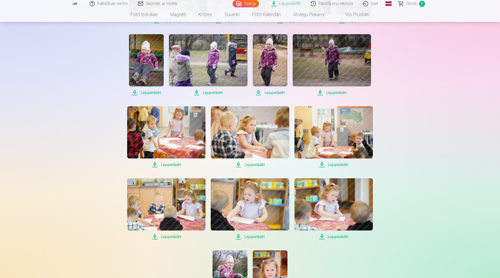
click at [158, 93] on span "Lejupielādēt" at bounding box center [146, 93] width 35 height 6
click at [213, 94] on span "Lejupielādēt" at bounding box center [208, 93] width 78 height 6
click at [272, 92] on span "Lejupielādēt" at bounding box center [270, 93] width 35 height 6
click at [341, 94] on span "Lejupielādēt" at bounding box center [332, 93] width 78 height 6
click at [177, 164] on span "Lejupielādēt" at bounding box center [166, 165] width 78 height 6
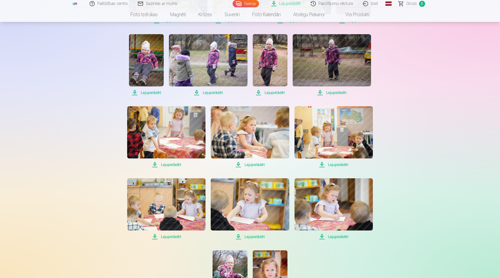
click at [253, 168] on span "Lejupielādēt" at bounding box center [250, 165] width 78 height 6
click at [337, 163] on span "Lejupielādēt" at bounding box center [334, 165] width 78 height 6
click at [172, 237] on span "Lejupielādēt" at bounding box center [166, 237] width 78 height 6
click at [259, 237] on span "Lejupielādēt" at bounding box center [250, 237] width 78 height 6
click at [341, 237] on span "Lejupielādēt" at bounding box center [334, 237] width 78 height 6
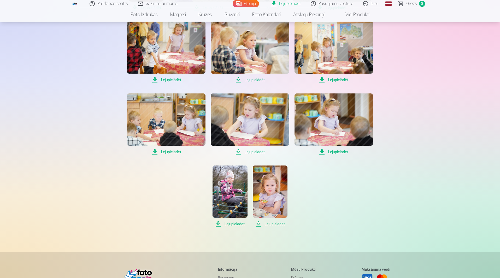
scroll to position [763, 0]
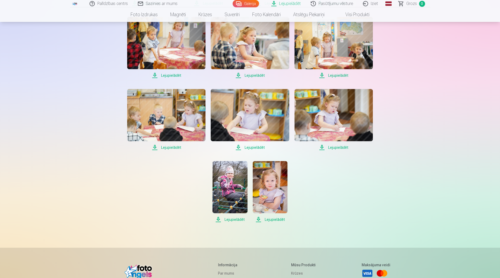
click at [270, 220] on span "Lejupielādēt" at bounding box center [270, 219] width 35 height 6
click at [234, 219] on span "Lejupielādēt" at bounding box center [230, 219] width 35 height 6
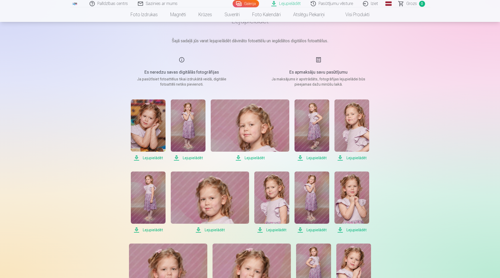
scroll to position [0, 0]
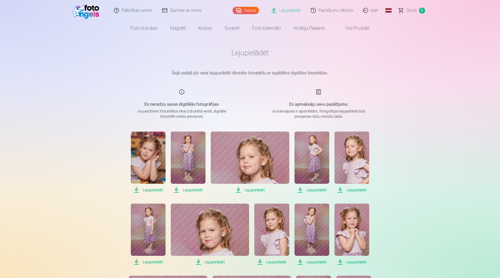
click at [347, 7] on link "Pasūtījumu vēsture" at bounding box center [332, 10] width 52 height 21
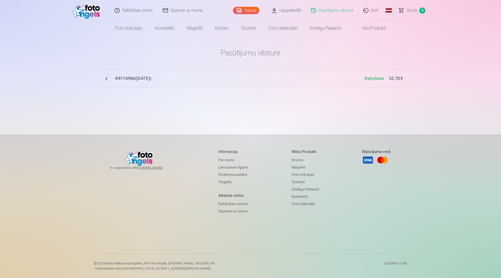
click at [145, 11] on link "Palīdzības centrs" at bounding box center [134, 10] width 48 height 21
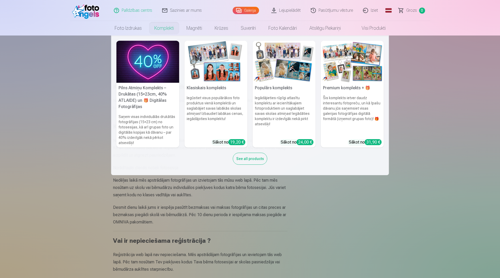
click at [174, 27] on link "Komplekti" at bounding box center [164, 28] width 32 height 15
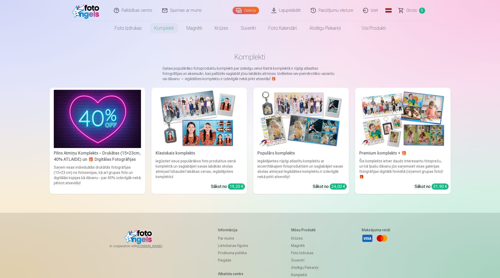
click at [247, 11] on link "Galerija" at bounding box center [246, 10] width 26 height 7
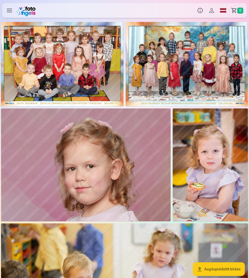
click at [88, 56] on img at bounding box center [62, 64] width 122 height 84
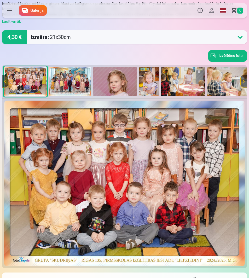
scroll to position [42, 0]
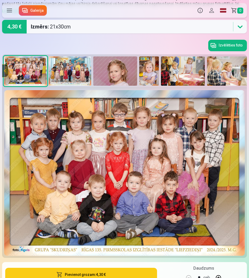
click at [64, 81] on img at bounding box center [70, 70] width 43 height 29
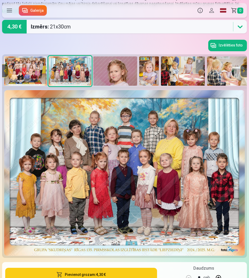
scroll to position [0, 0]
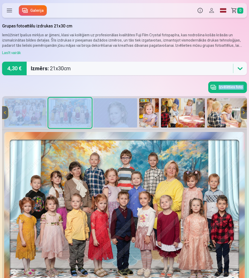
drag, startPoint x: 93, startPoint y: 85, endPoint x: 104, endPoint y: 110, distance: 27.4
click at [104, 110] on div "Izvēlēties foto" at bounding box center [124, 105] width 245 height 48
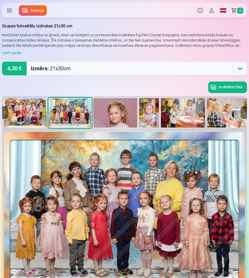
click at [249, 122] on div "Grupas fotoattēlu izdrukas 21x30 cm Iemūžiniet īpašus mirkļus ar ģimeni, klasi …" at bounding box center [124, 255] width 249 height 476
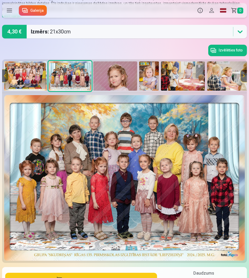
scroll to position [38, 0]
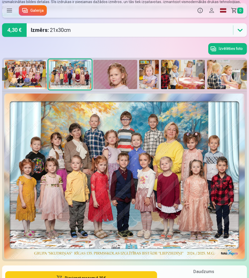
click at [28, 11] on link "Galerija" at bounding box center [33, 10] width 28 height 10
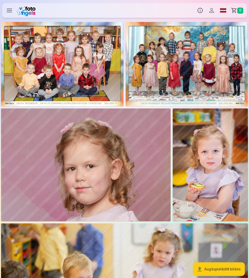
click at [210, 10] on button "Profils" at bounding box center [211, 10] width 11 height 15
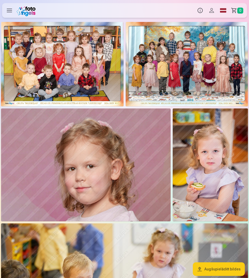
click at [19, 10] on div "Produkti Info Profils Foto izdrukas 5 Komplekti 4 Magnēti 8 Krūzes 9 Suvenīri 9…" at bounding box center [124, 10] width 249 height 17
click at [214, 10] on button "Profils" at bounding box center [211, 10] width 11 height 15
